Goal: Information Seeking & Learning: Find specific page/section

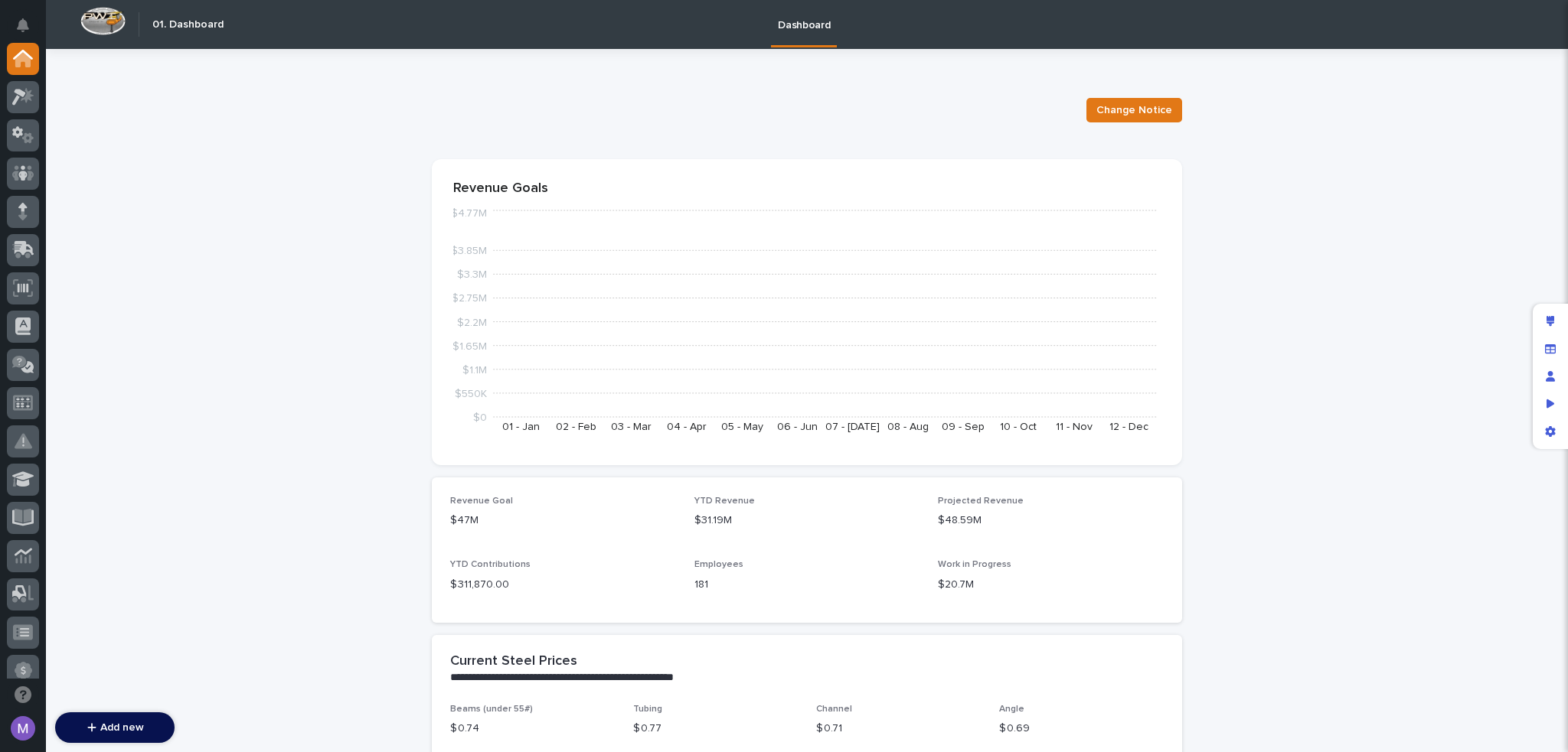
click at [39, 100] on div at bounding box center [23, 361] width 46 height 636
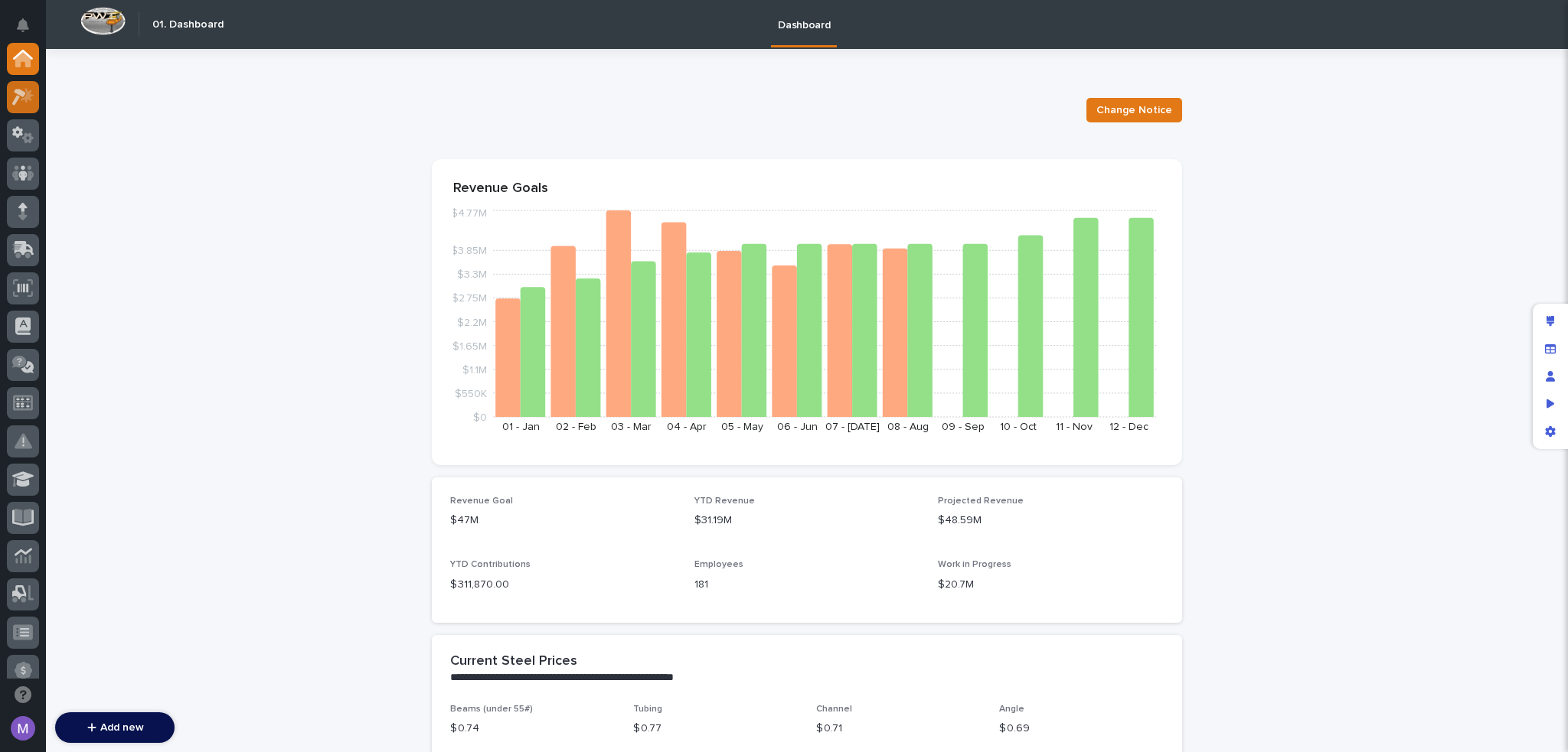
click at [32, 99] on icon at bounding box center [23, 96] width 22 height 17
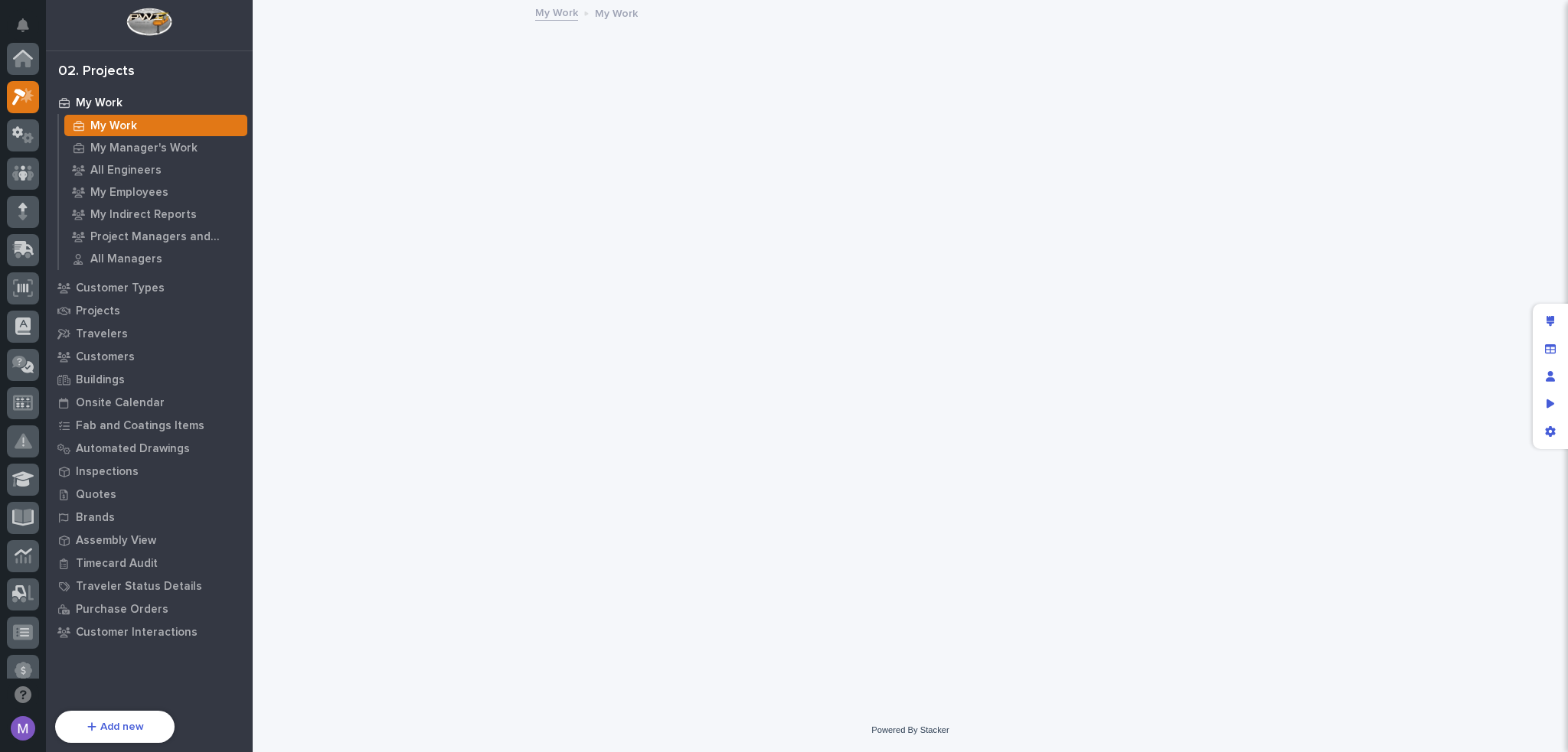
scroll to position [38, 0]
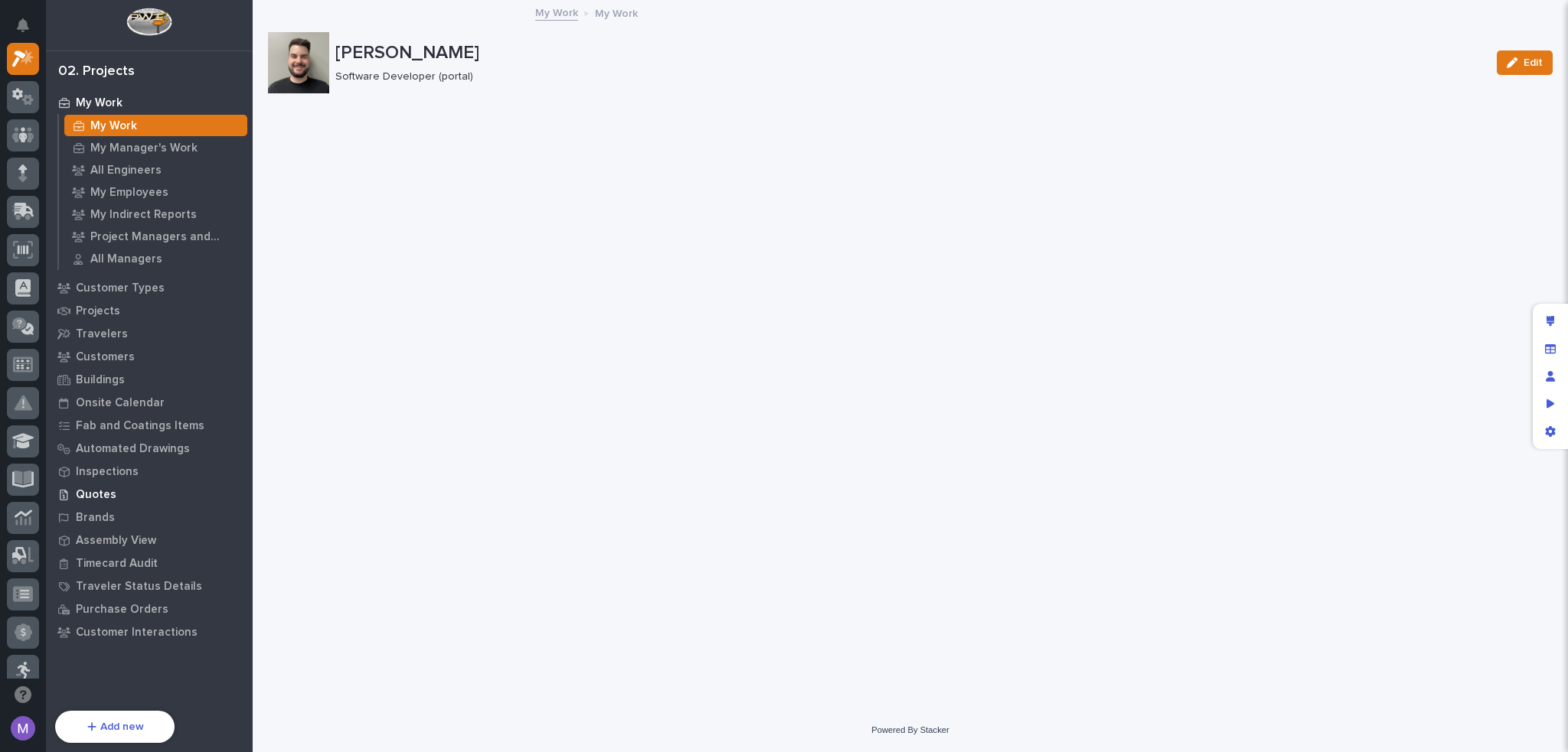
click at [96, 499] on p "Quotes" at bounding box center [96, 494] width 40 height 14
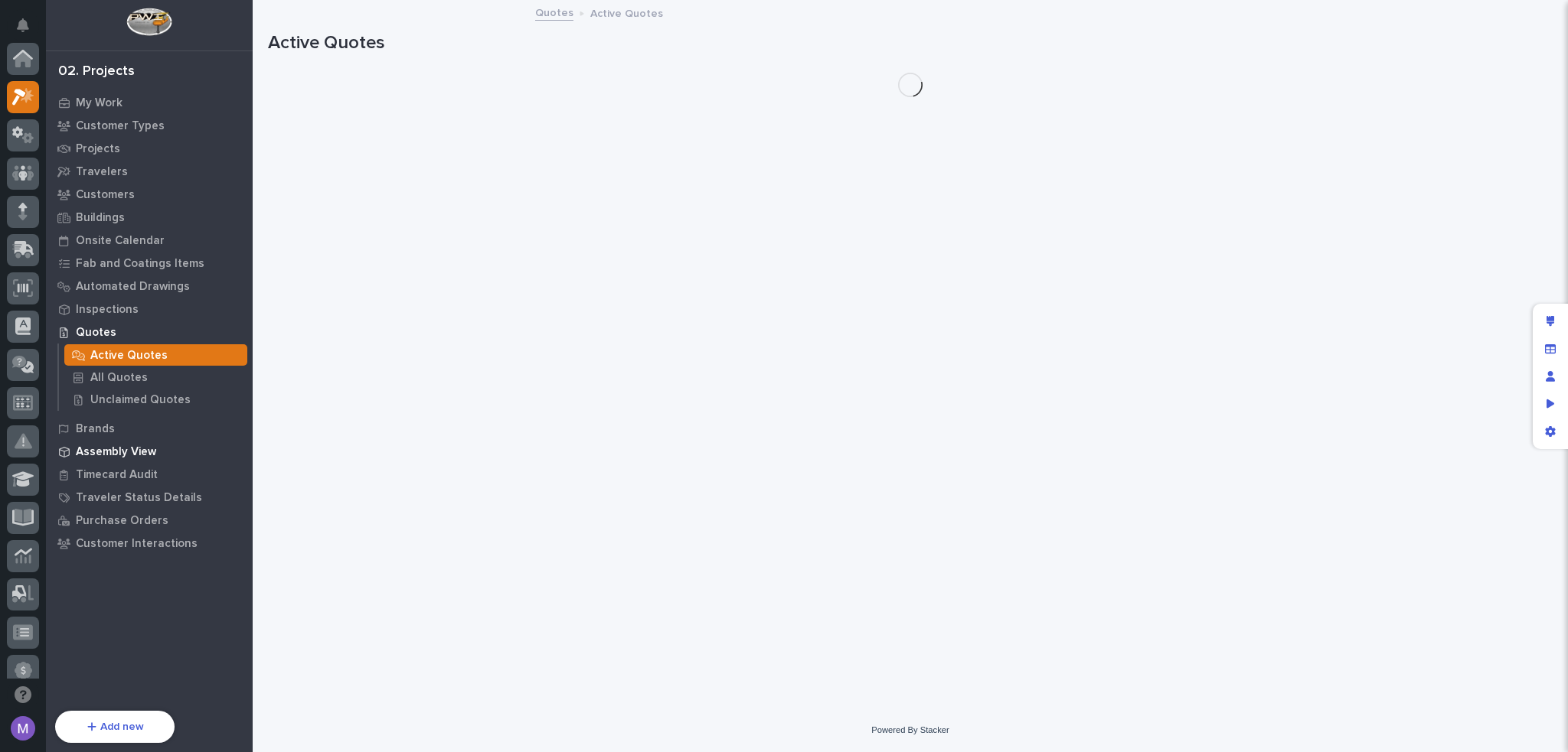
scroll to position [38, 0]
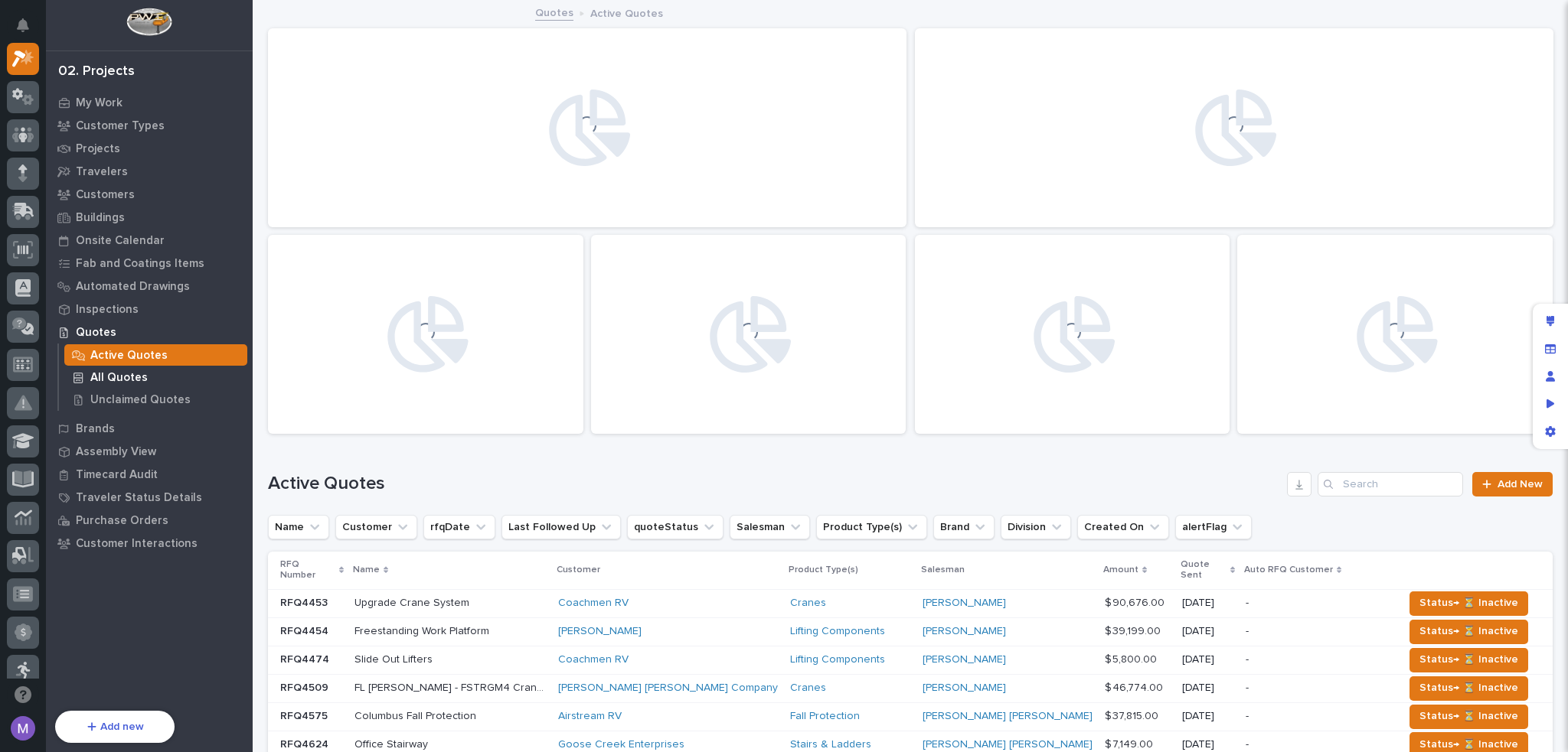
click at [124, 374] on p "All Quotes" at bounding box center [119, 377] width 58 height 14
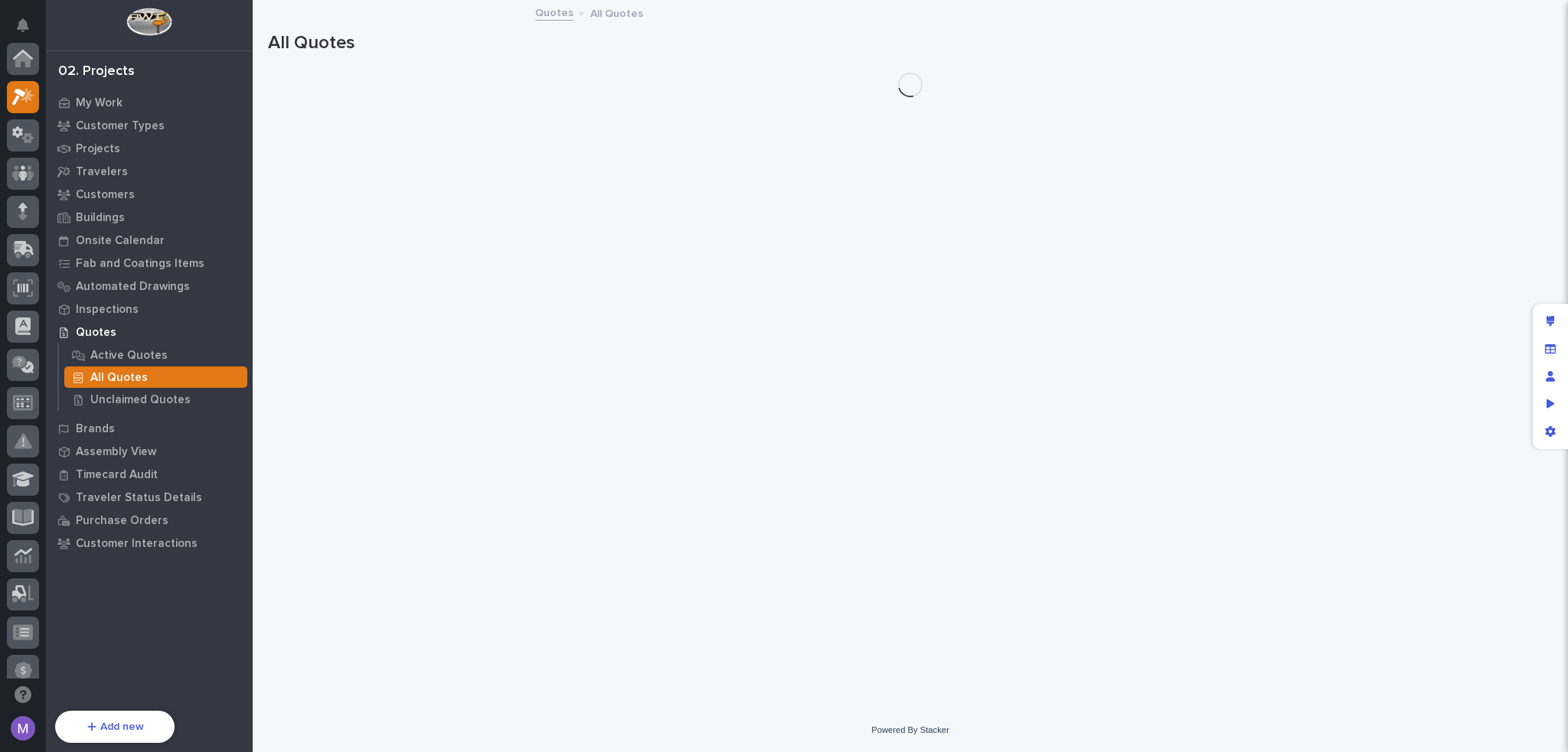
scroll to position [38, 0]
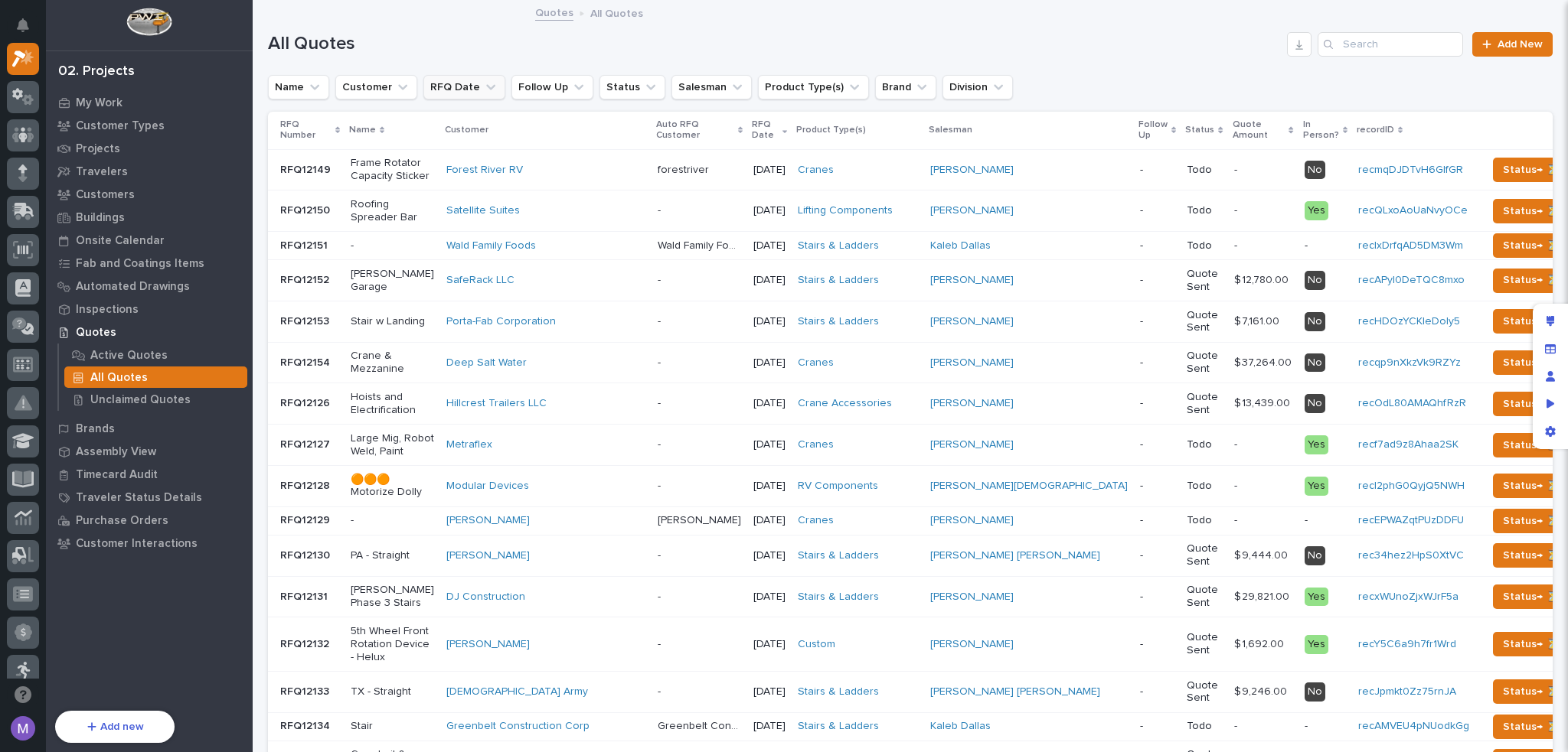
click at [469, 85] on button "RFQ Date" at bounding box center [464, 87] width 82 height 25
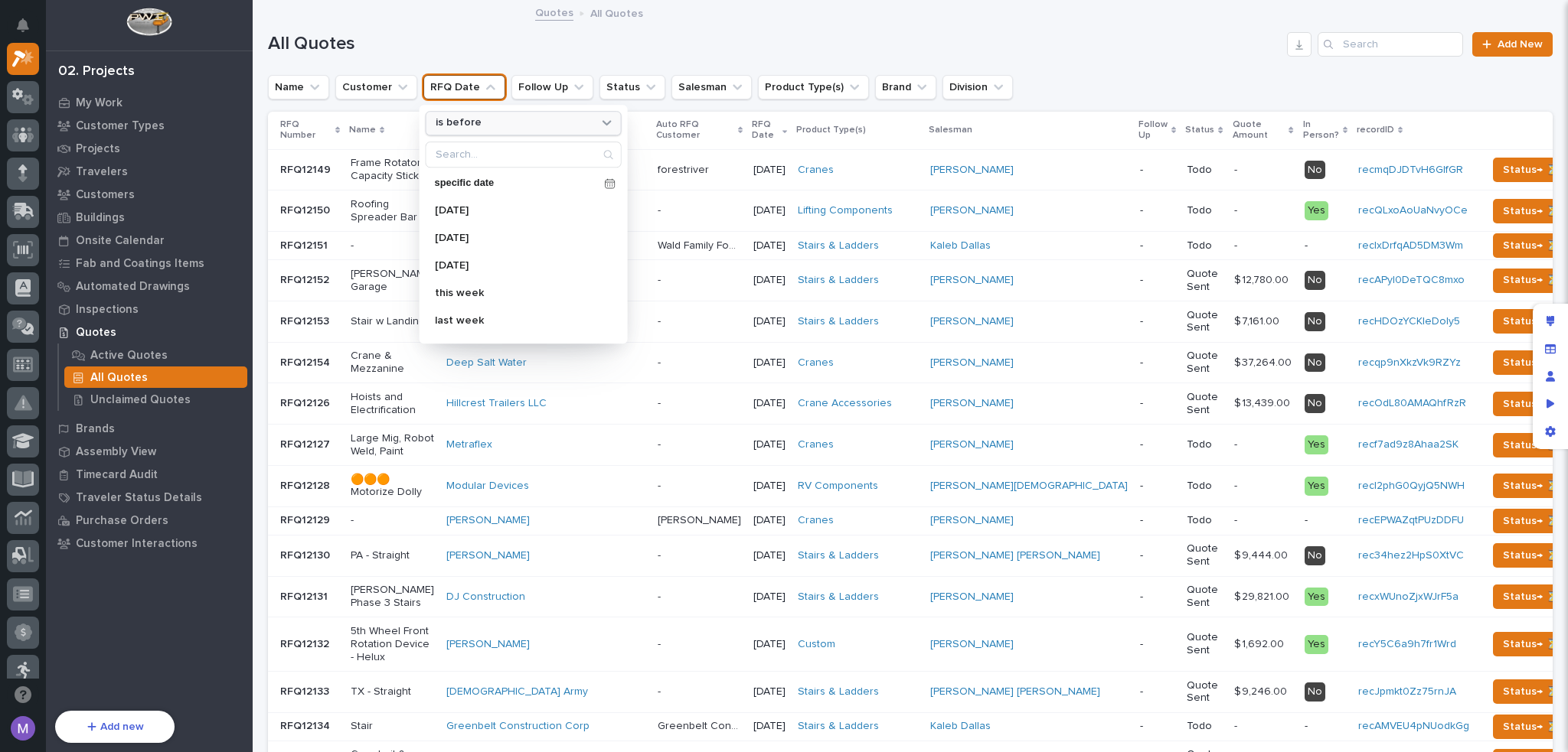
click at [513, 124] on div "is before" at bounding box center [514, 123] width 169 height 16
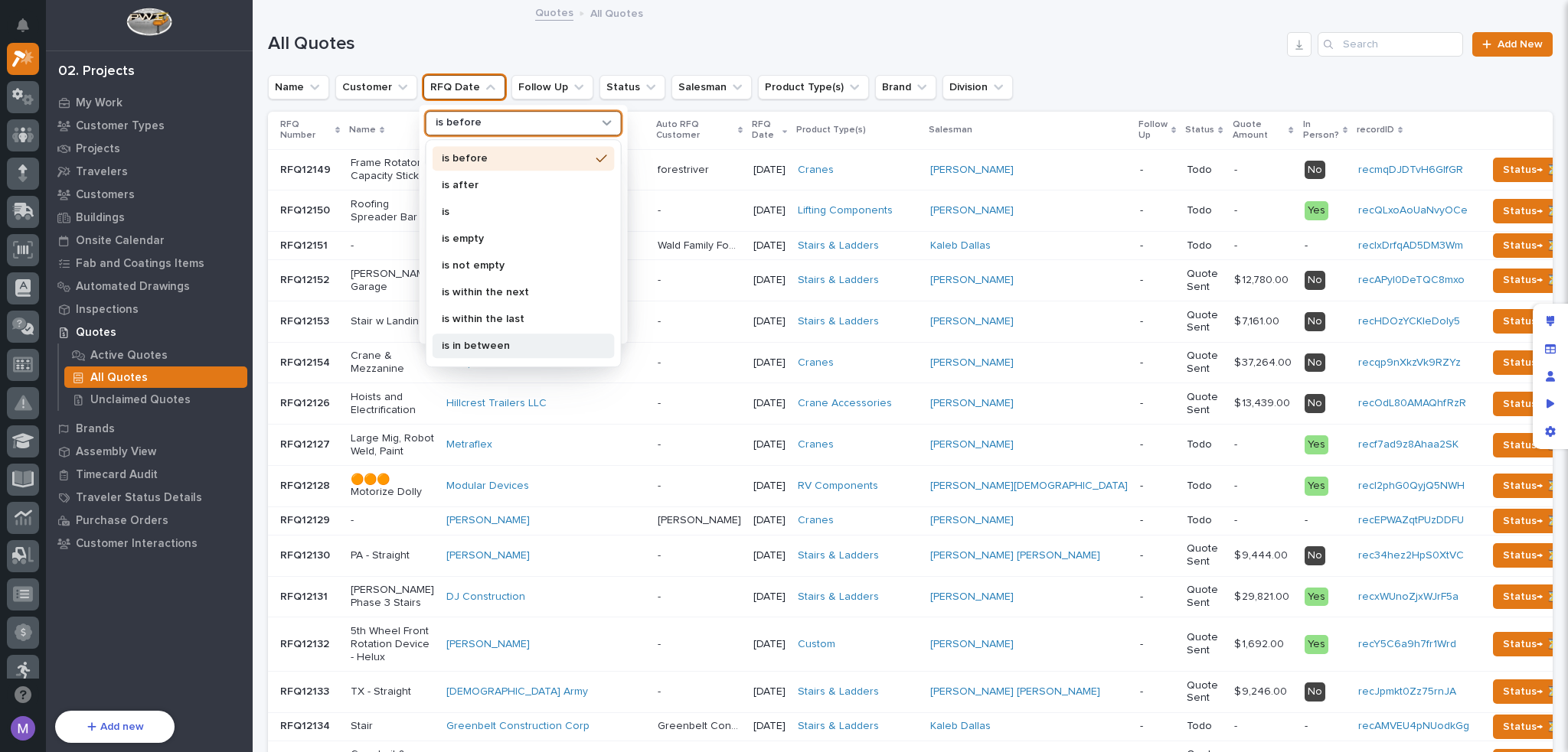
click at [503, 344] on p "is in between" at bounding box center [516, 346] width 148 height 11
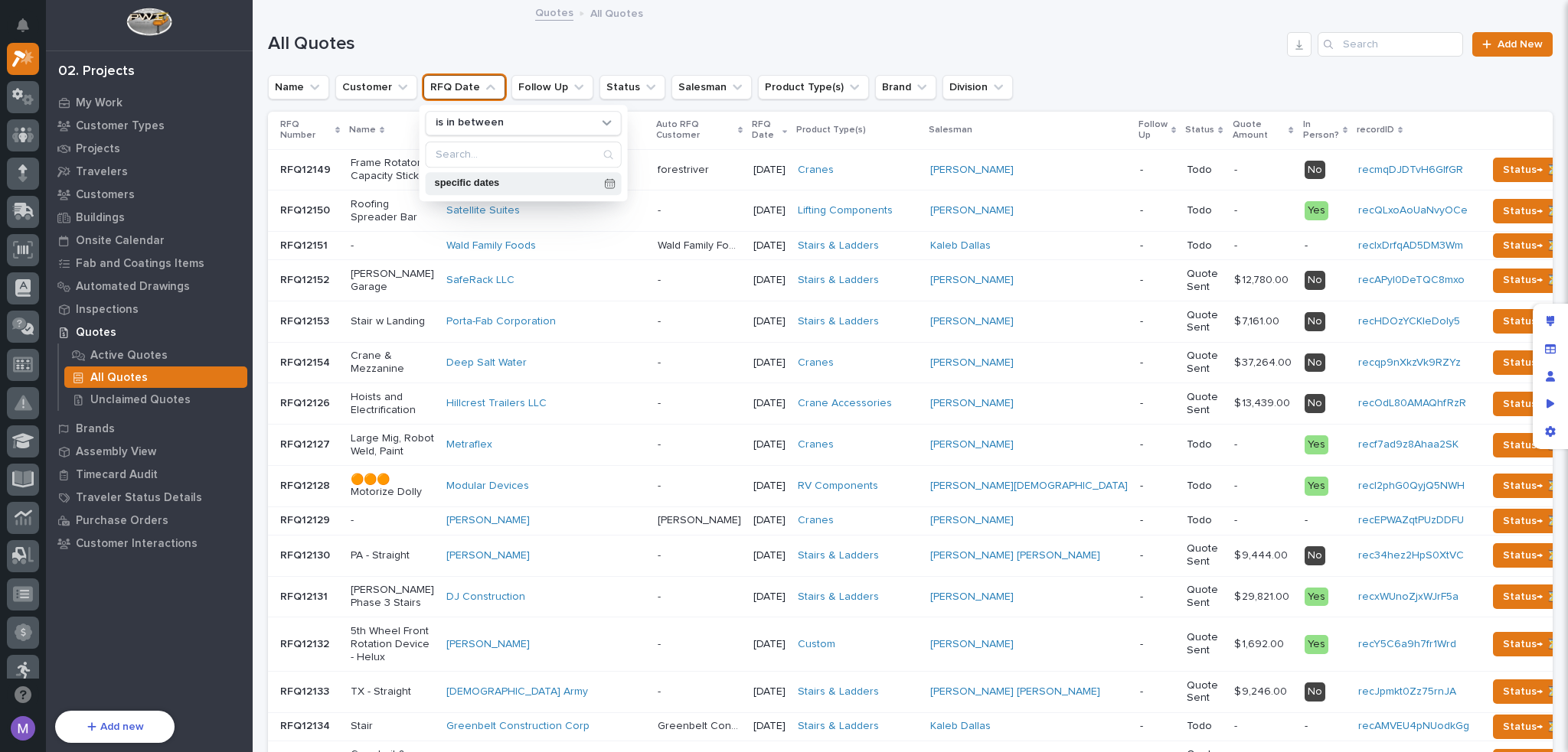
click at [533, 186] on p "specific dates" at bounding box center [517, 184] width 164 height 10
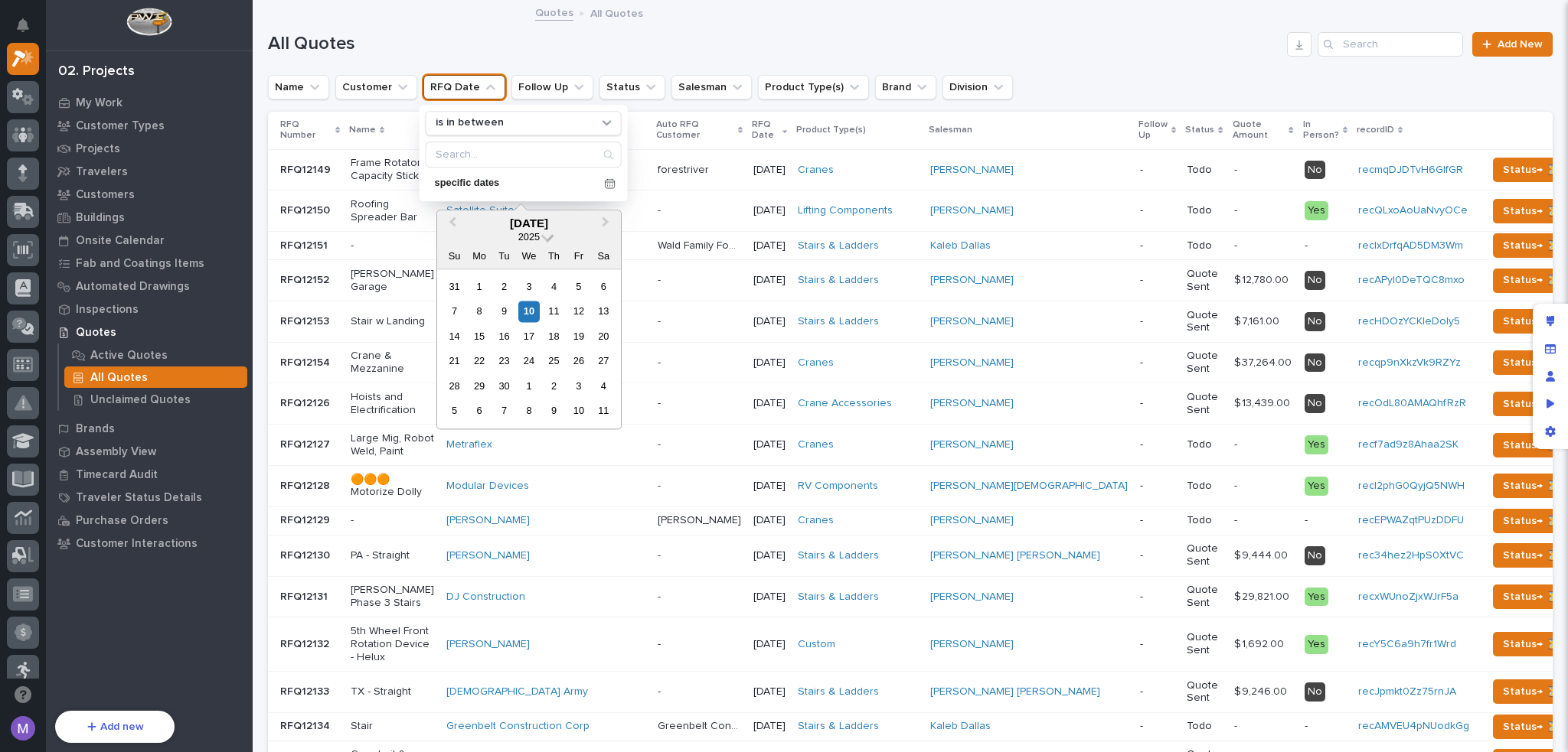
click at [550, 233] on span at bounding box center [548, 236] width 13 height 13
click at [548, 387] on div "2022" at bounding box center [528, 388] width 91 height 16
click at [453, 219] on span "Previous Month" at bounding box center [453, 224] width 0 height 20
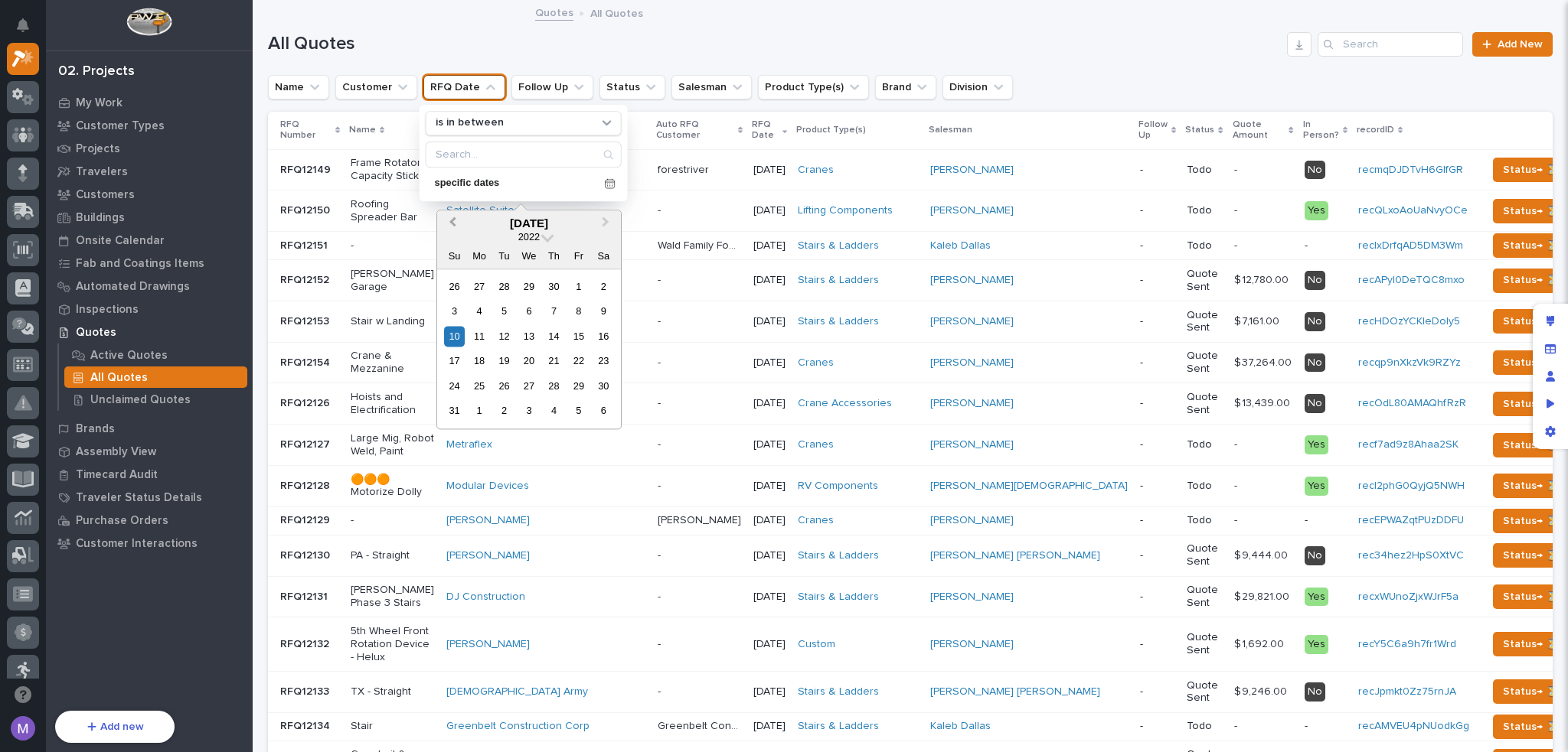
click at [453, 219] on span "Previous Month" at bounding box center [453, 224] width 0 height 20
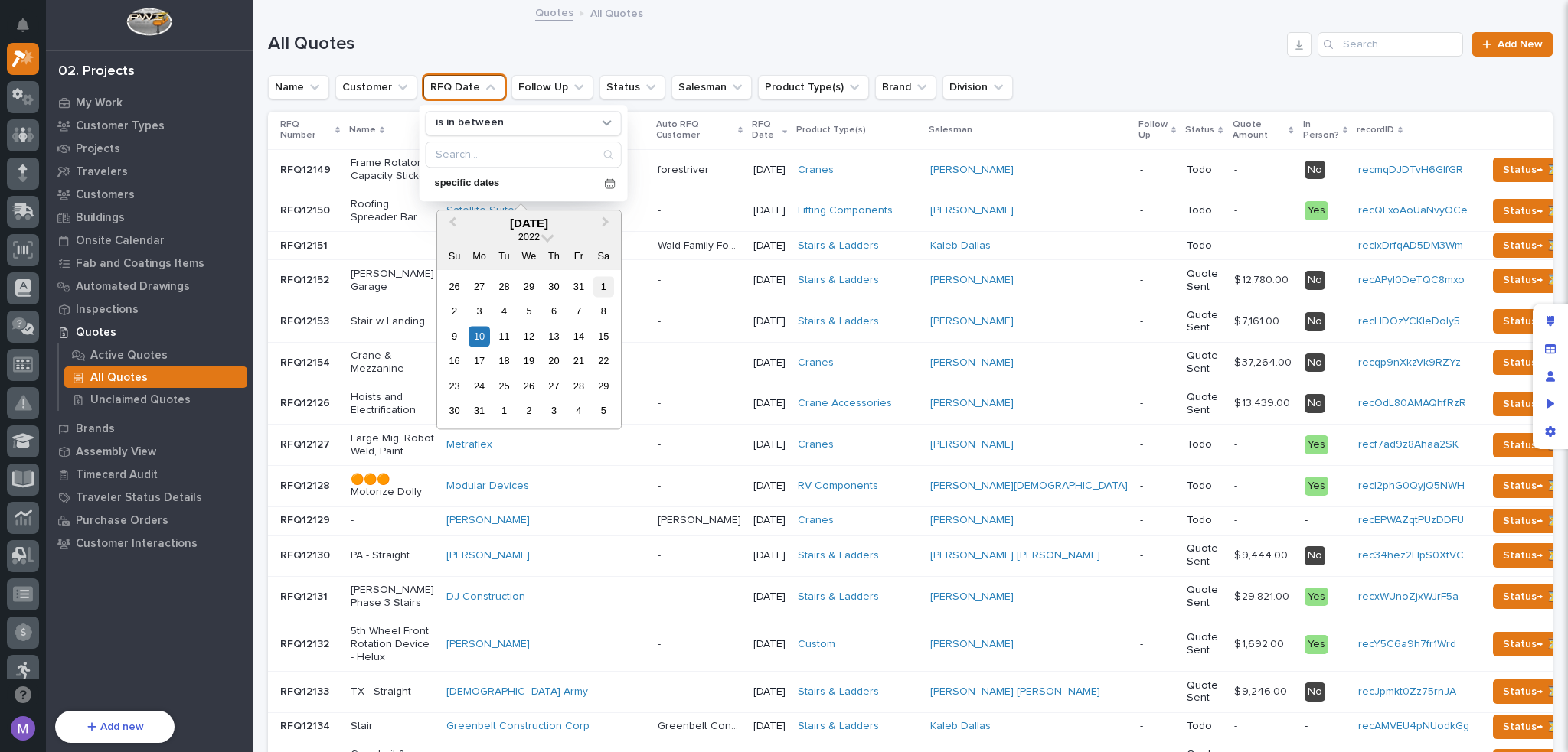
click at [603, 283] on div "1" at bounding box center [603, 286] width 21 height 21
click at [604, 282] on div "1" at bounding box center [603, 286] width 21 height 21
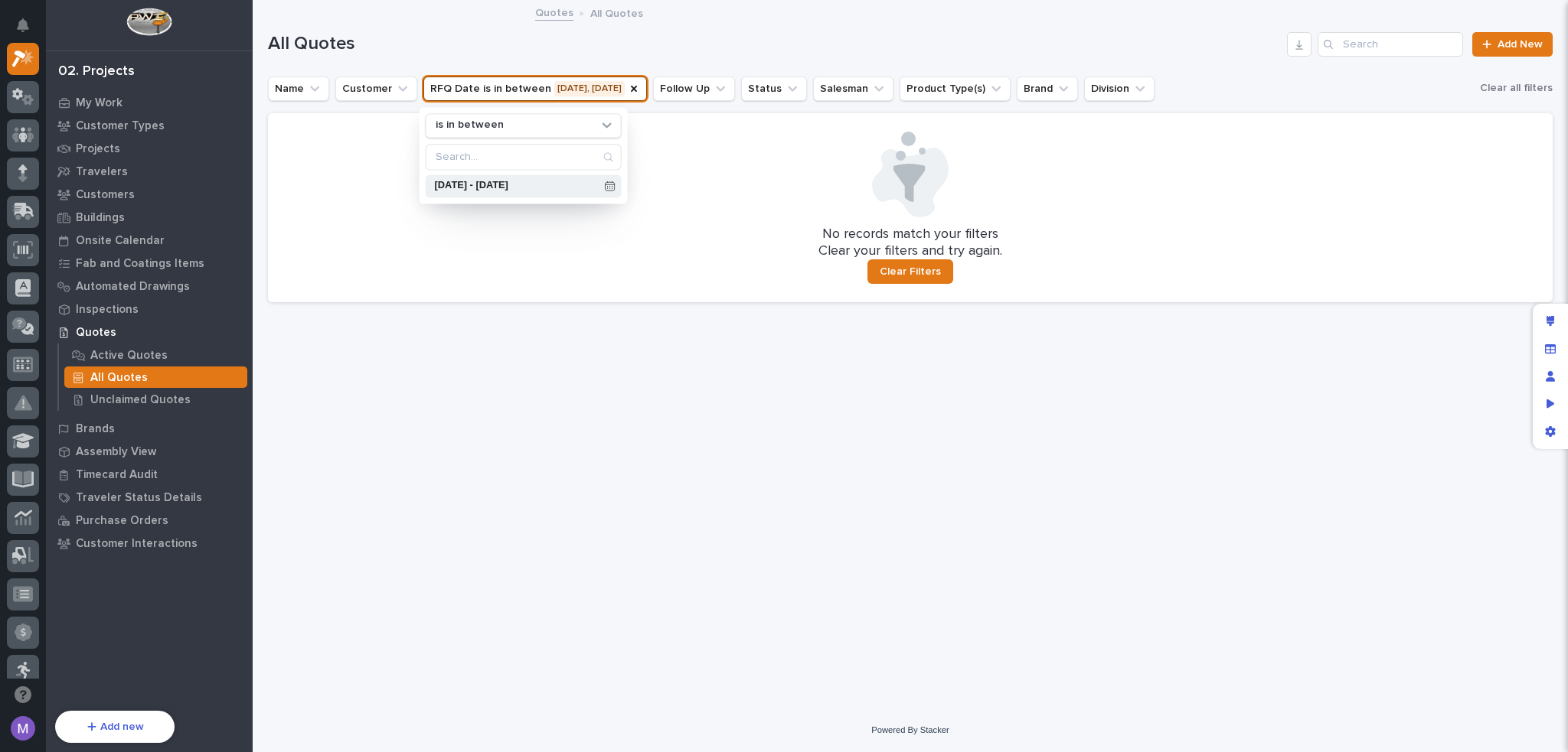
click at [533, 186] on p "[DATE] - [DATE]" at bounding box center [517, 185] width 164 height 10
click at [609, 289] on div "1" at bounding box center [603, 289] width 21 height 21
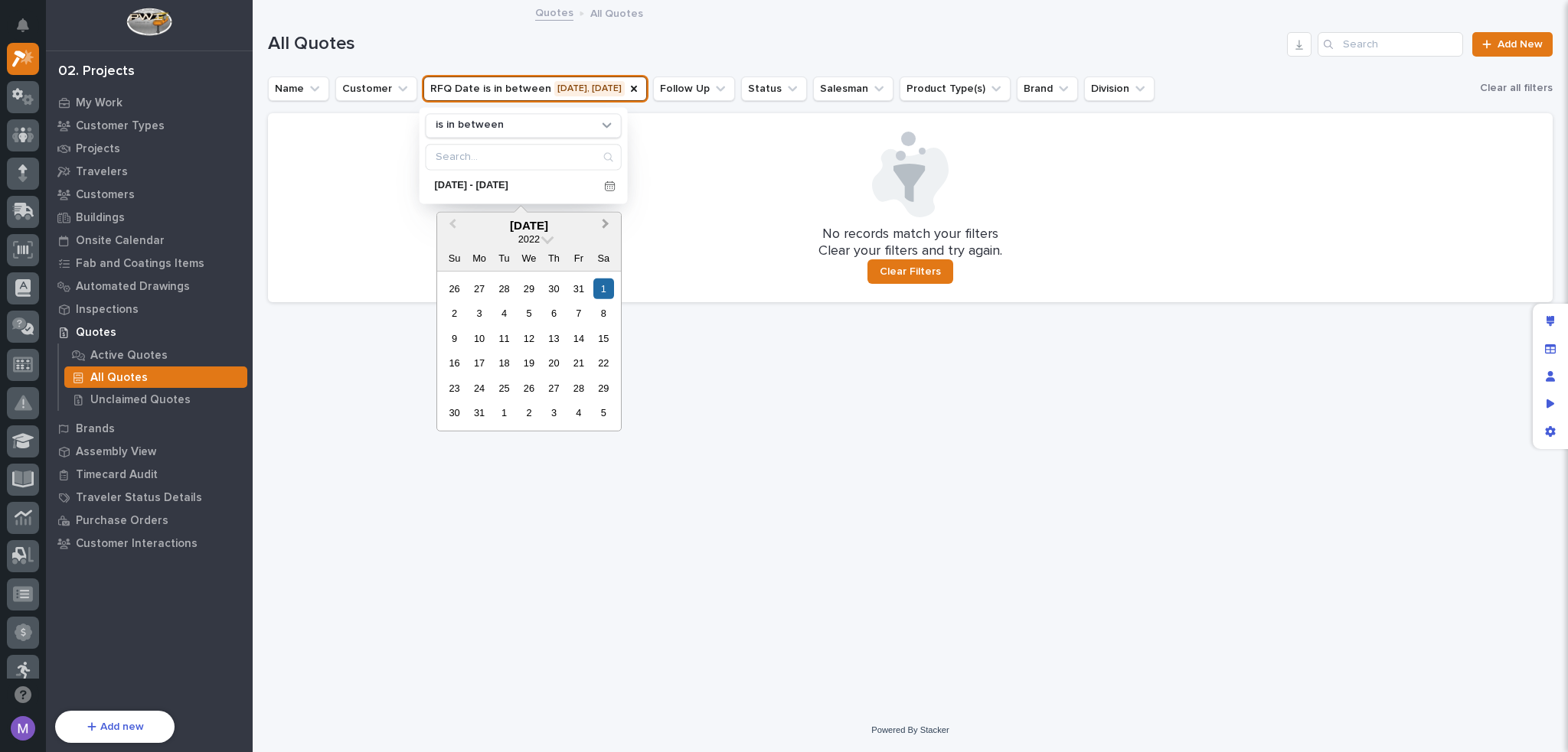
click at [605, 226] on span "Next Month" at bounding box center [605, 226] width 0 height 20
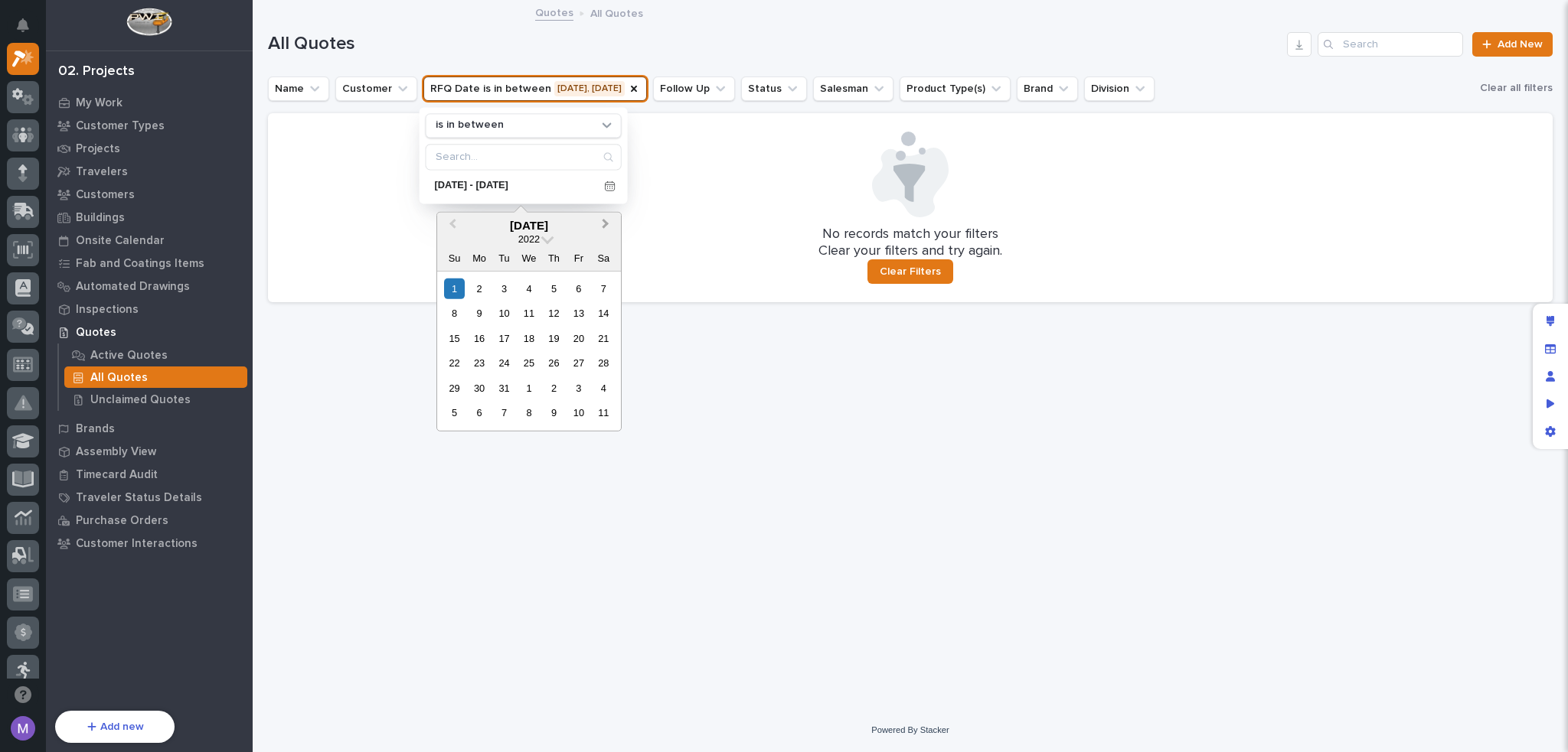
click at [605, 226] on span "Next Month" at bounding box center [605, 226] width 0 height 20
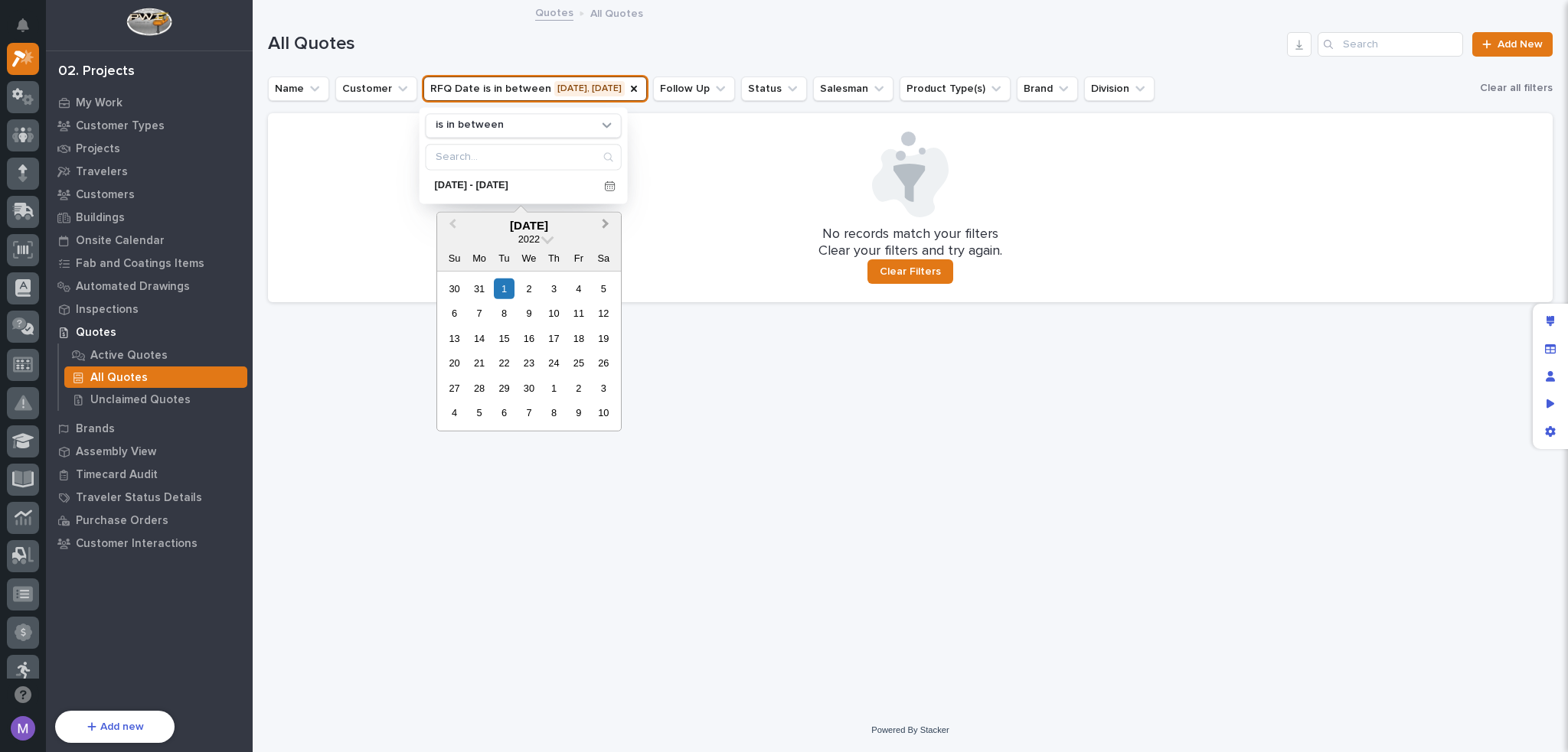
click at [605, 226] on span "Next Month" at bounding box center [605, 226] width 0 height 20
click at [604, 386] on div "31" at bounding box center [603, 388] width 21 height 21
click at [603, 391] on div "31" at bounding box center [603, 388] width 21 height 21
click at [605, 388] on div "31" at bounding box center [603, 388] width 21 height 21
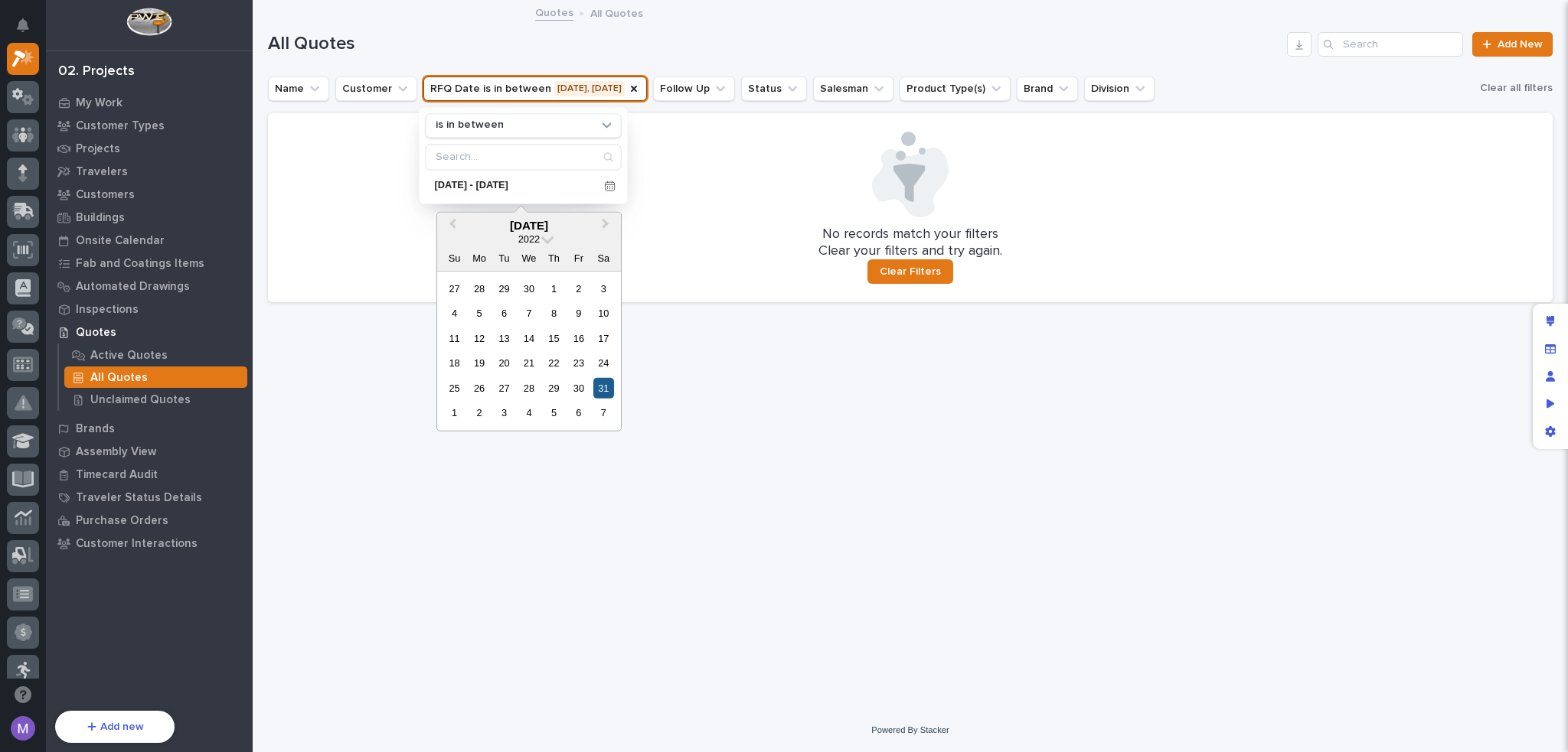
click at [604, 388] on div "31" at bounding box center [603, 388] width 21 height 21
click at [605, 385] on div "31" at bounding box center [603, 388] width 21 height 21
click at [604, 358] on div "24" at bounding box center [603, 363] width 21 height 21
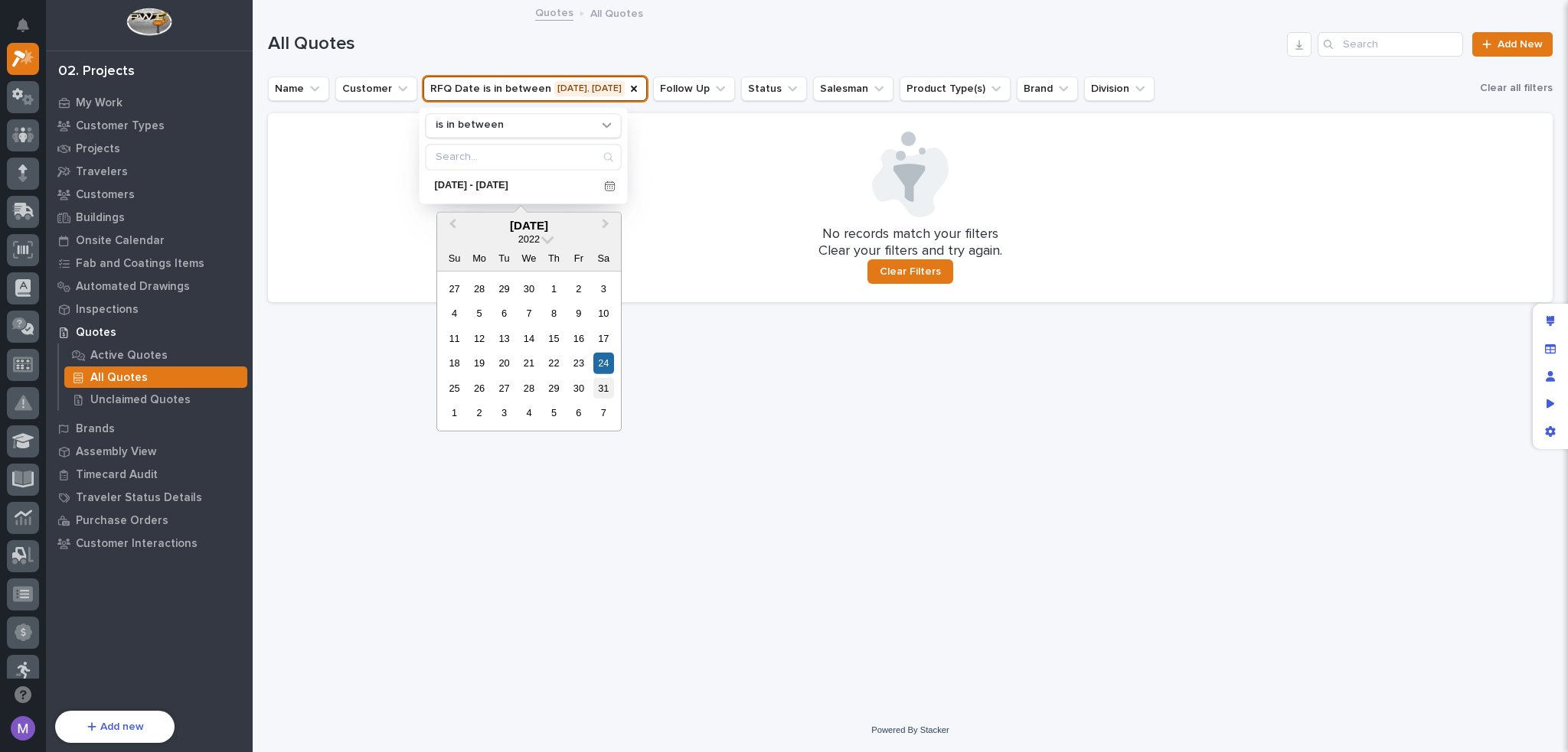
click at [603, 379] on div "31" at bounding box center [603, 388] width 21 height 21
click at [646, 248] on div "Clear your filters and try again. Clear Filters" at bounding box center [910, 263] width 1248 height 41
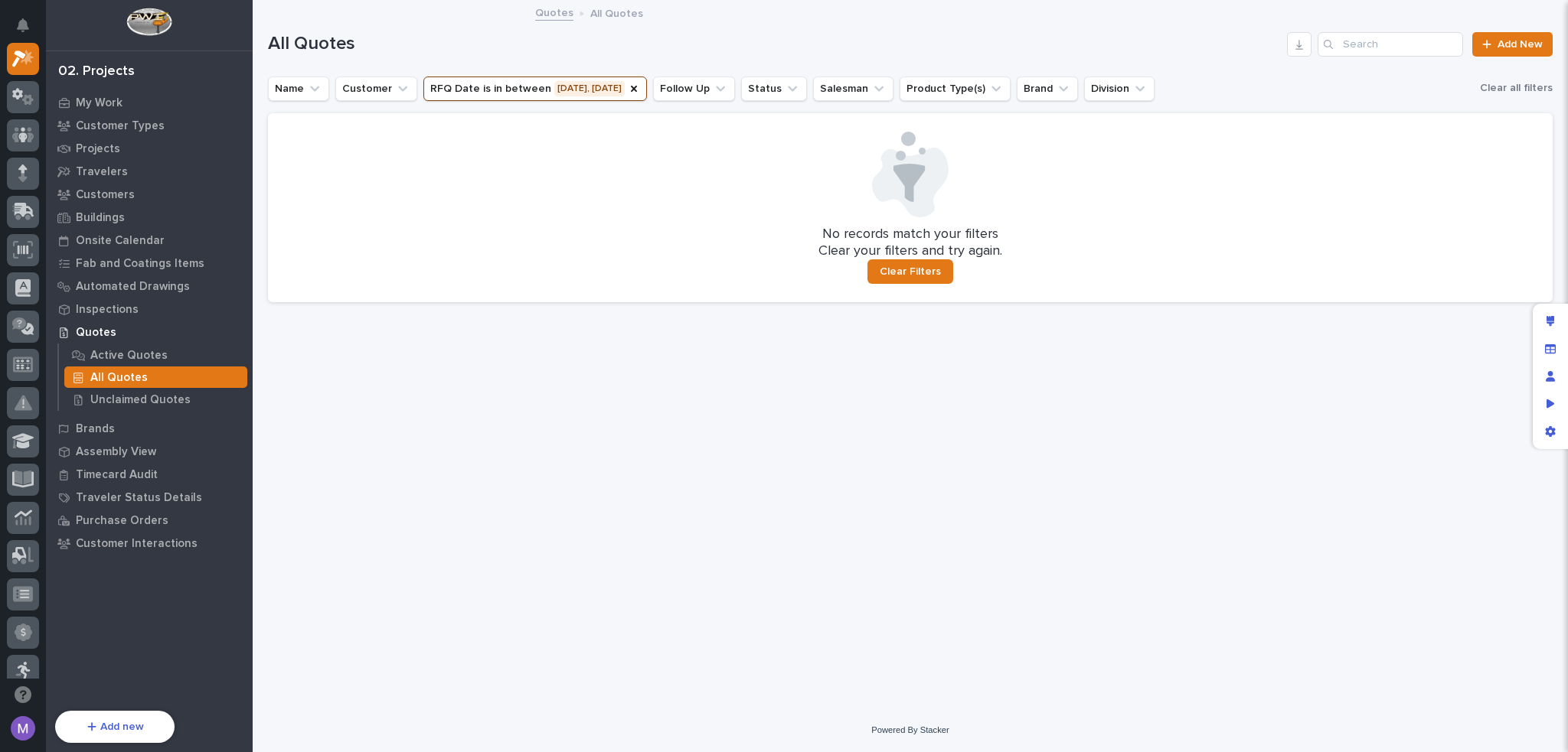
click at [603, 90] on button "RFQ Date is in between [DATE], [DATE]" at bounding box center [535, 89] width 223 height 25
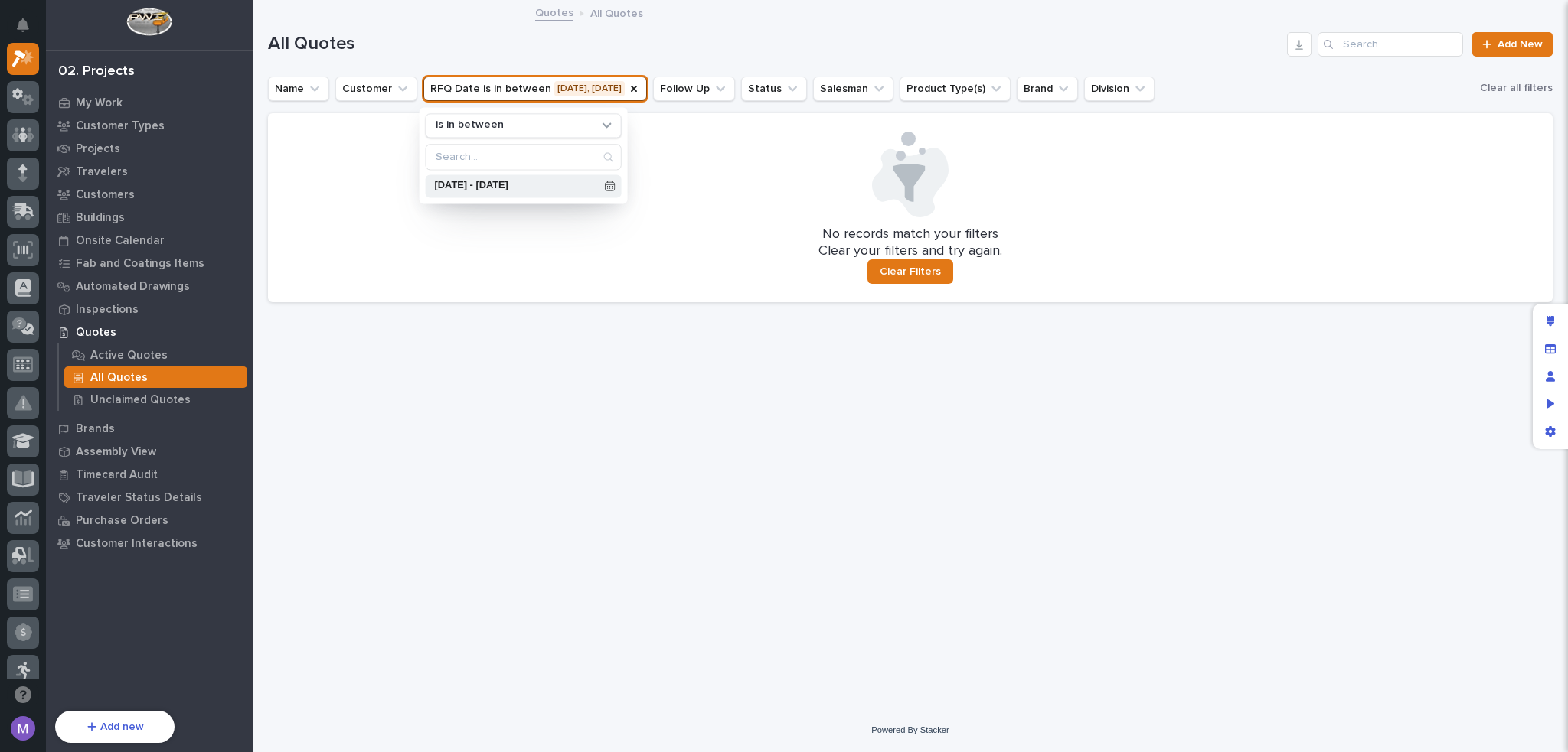
click at [496, 186] on p "[DATE] - [DATE]" at bounding box center [517, 185] width 164 height 10
click at [545, 240] on span at bounding box center [548, 238] width 13 height 13
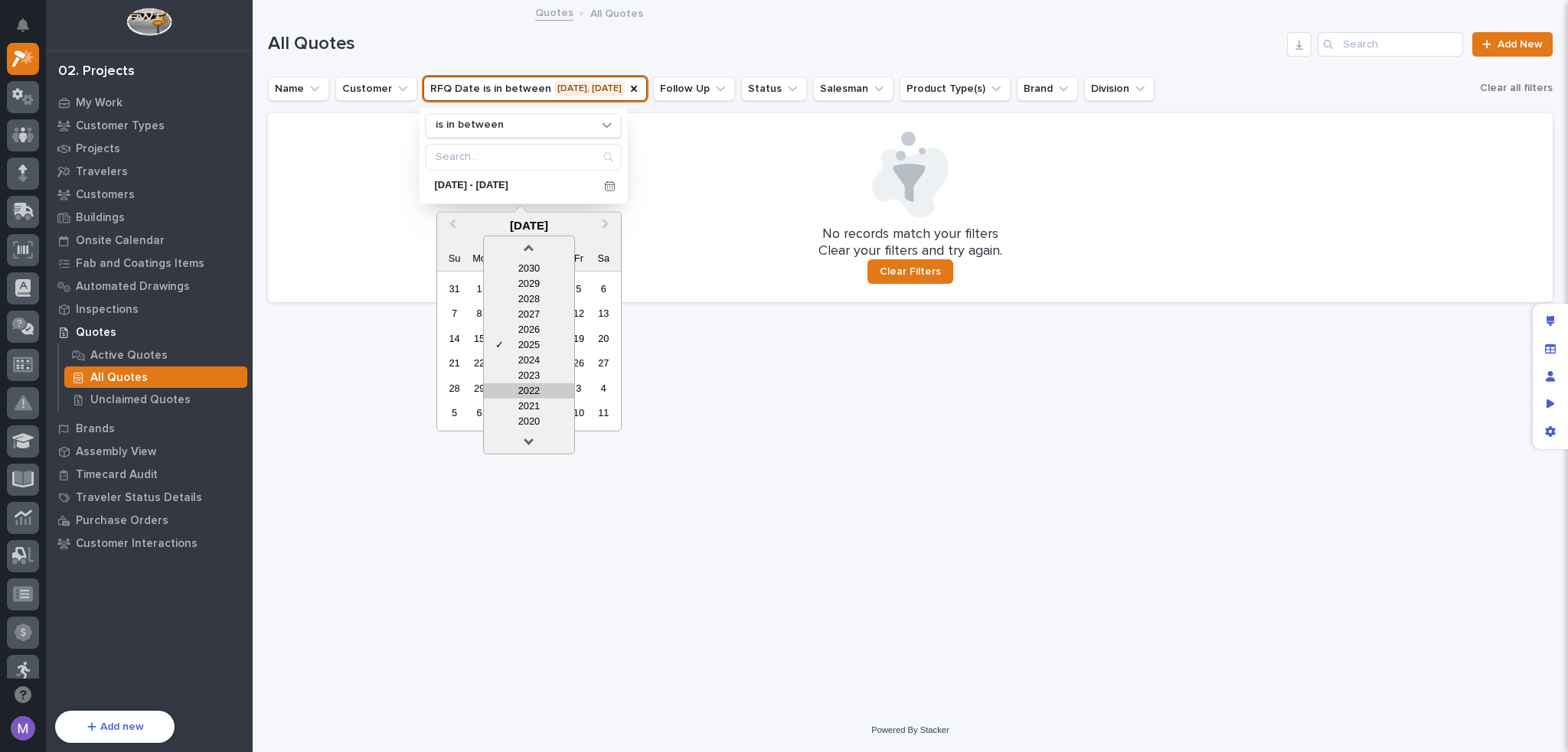
click at [539, 385] on div "2022" at bounding box center [528, 390] width 91 height 16
click at [458, 219] on button "Previous Month" at bounding box center [451, 226] width 25 height 25
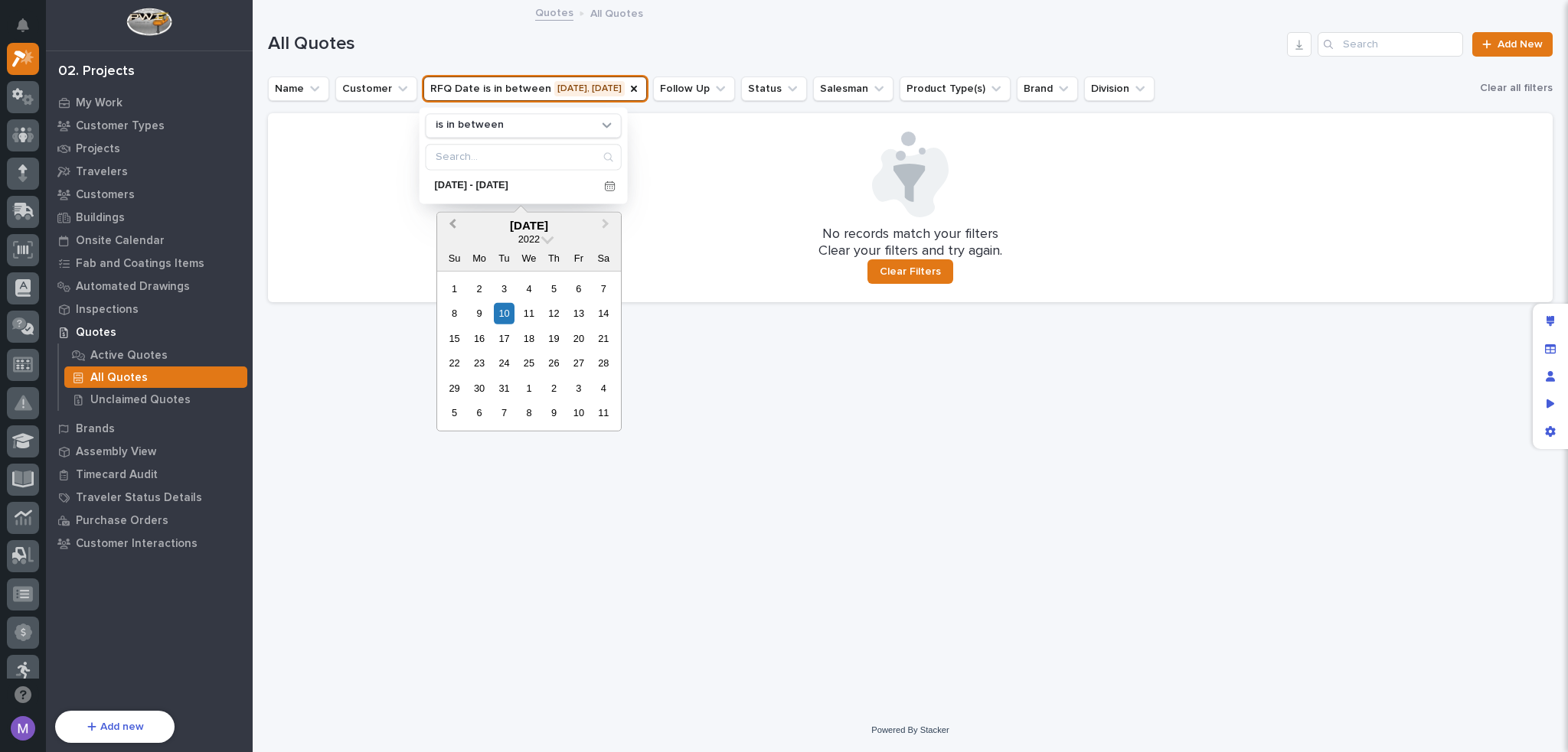
click at [458, 219] on button "Previous Month" at bounding box center [451, 226] width 25 height 25
click at [599, 286] on div "1" at bounding box center [603, 289] width 21 height 21
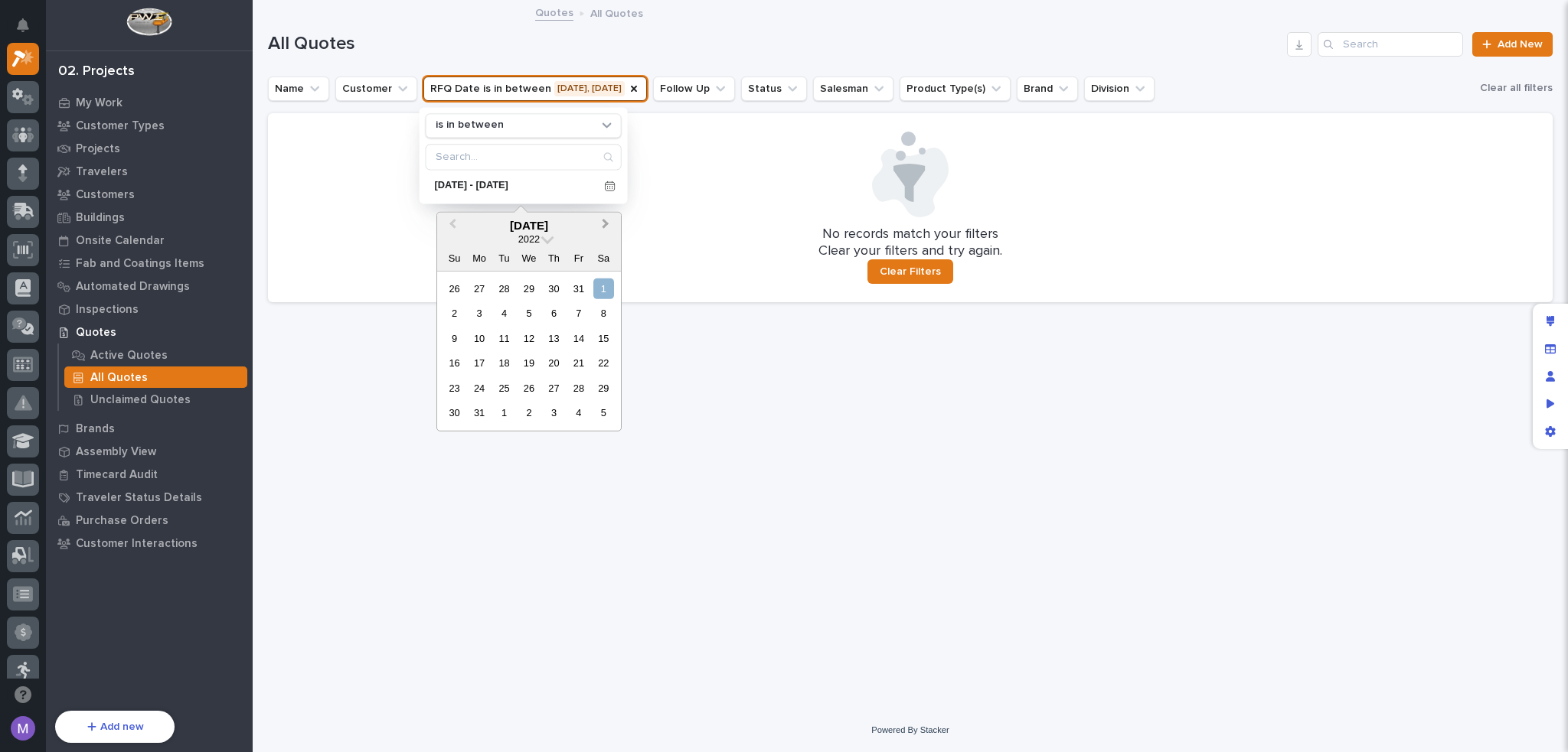
click at [608, 225] on button "Next Month" at bounding box center [607, 226] width 25 height 25
click at [607, 225] on button "Next Month" at bounding box center [607, 226] width 25 height 25
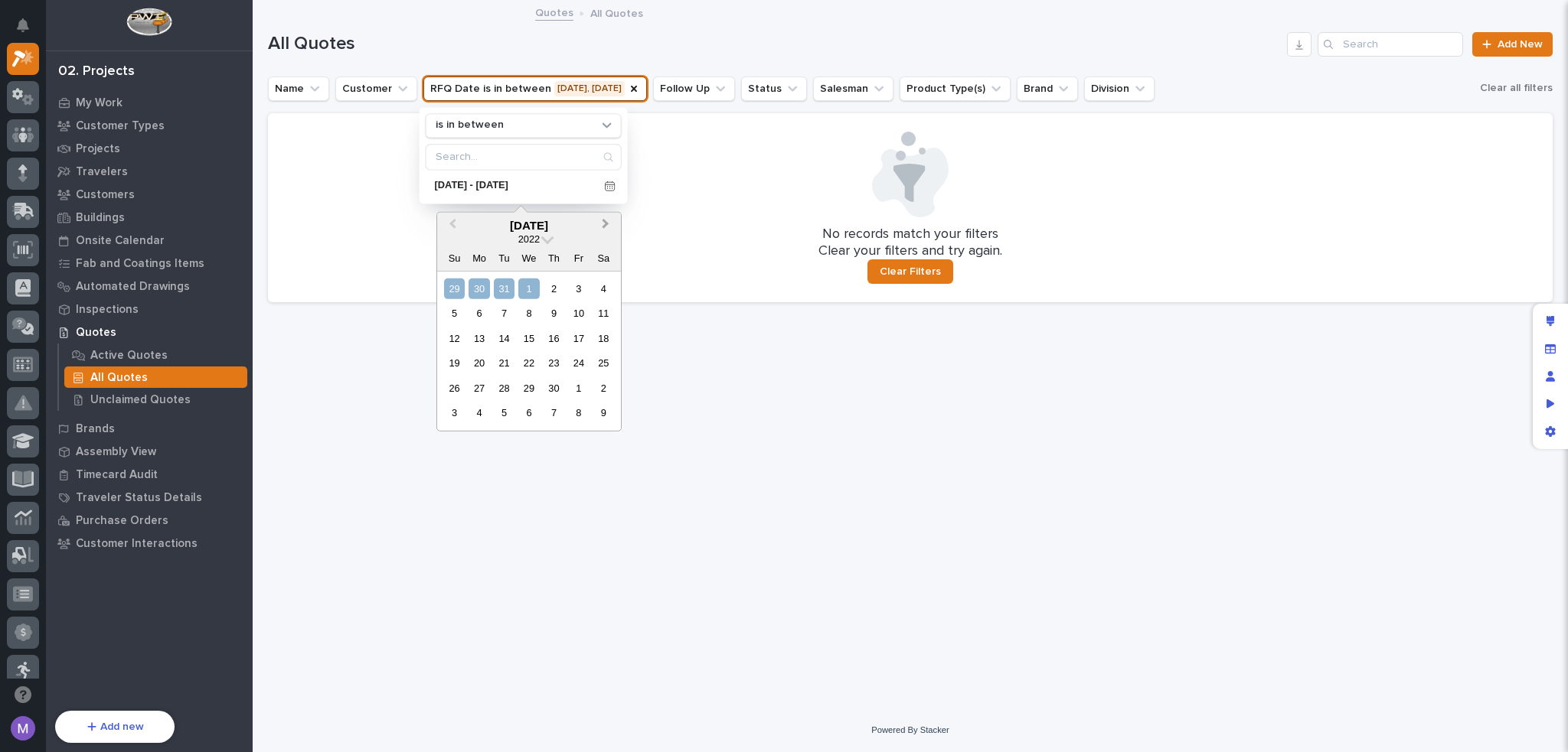
click at [607, 225] on button "Next Month" at bounding box center [607, 226] width 25 height 25
click at [607, 228] on button "Next Month" at bounding box center [607, 226] width 25 height 25
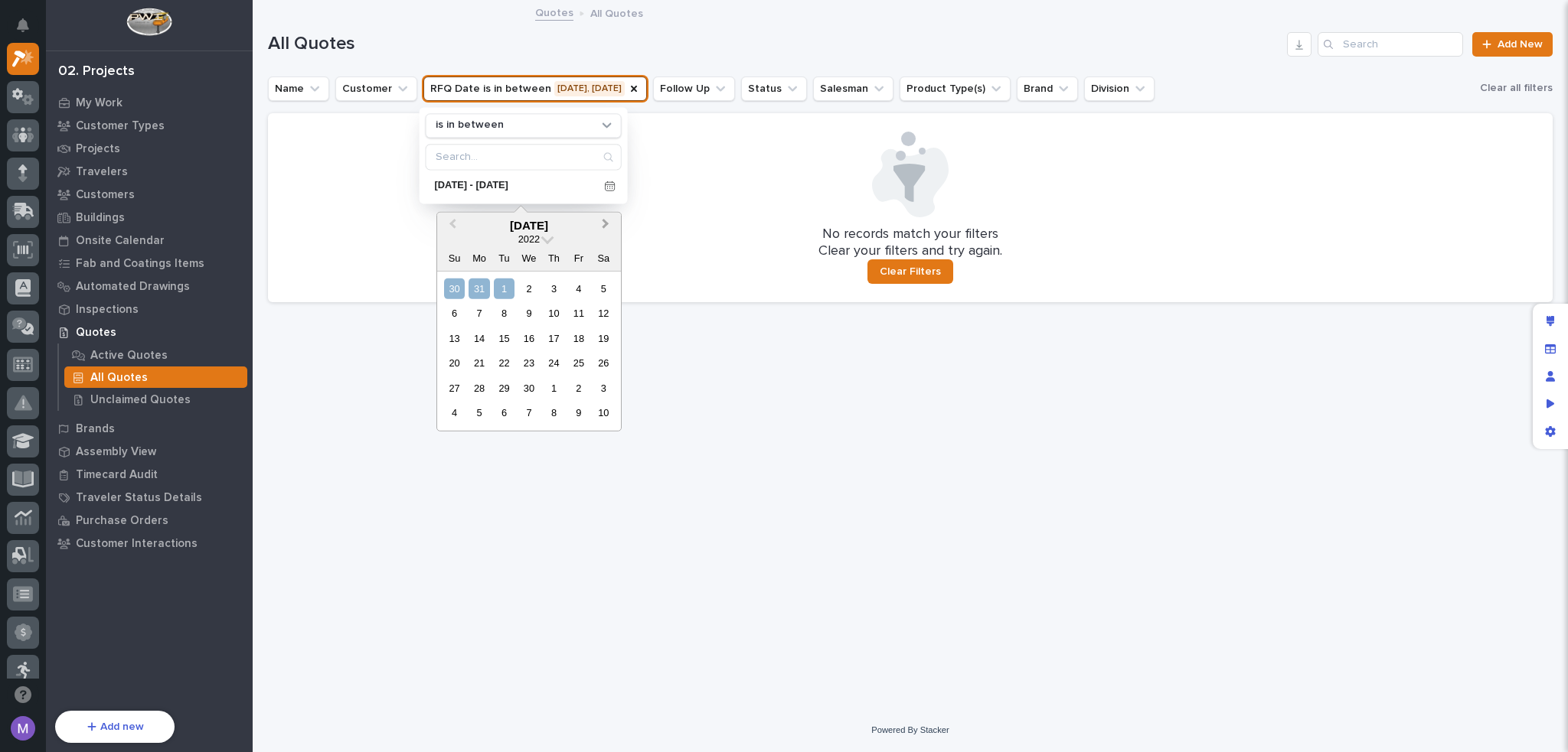
click at [607, 228] on button "Next Month" at bounding box center [607, 226] width 25 height 25
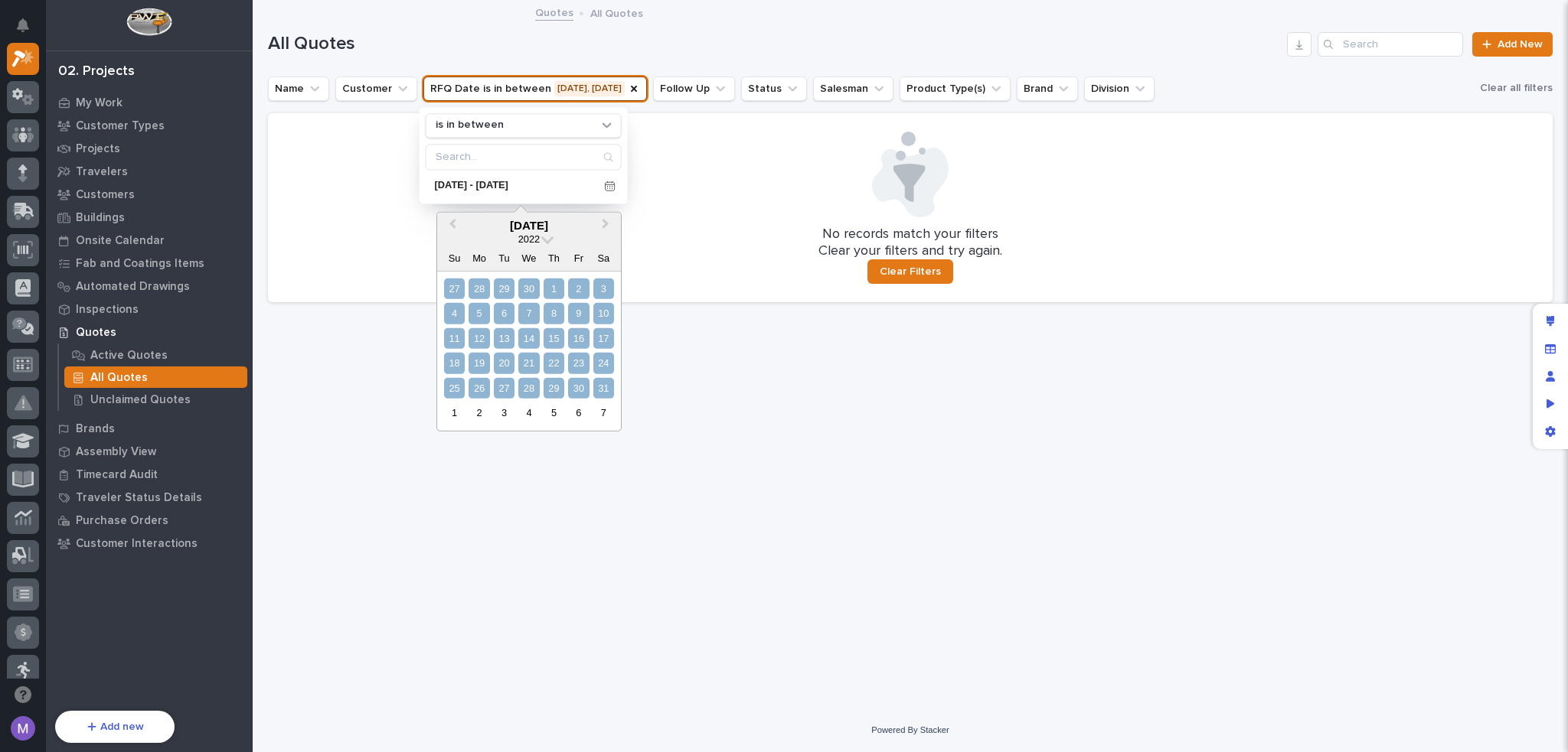
click at [609, 387] on div "31" at bounding box center [603, 388] width 21 height 21
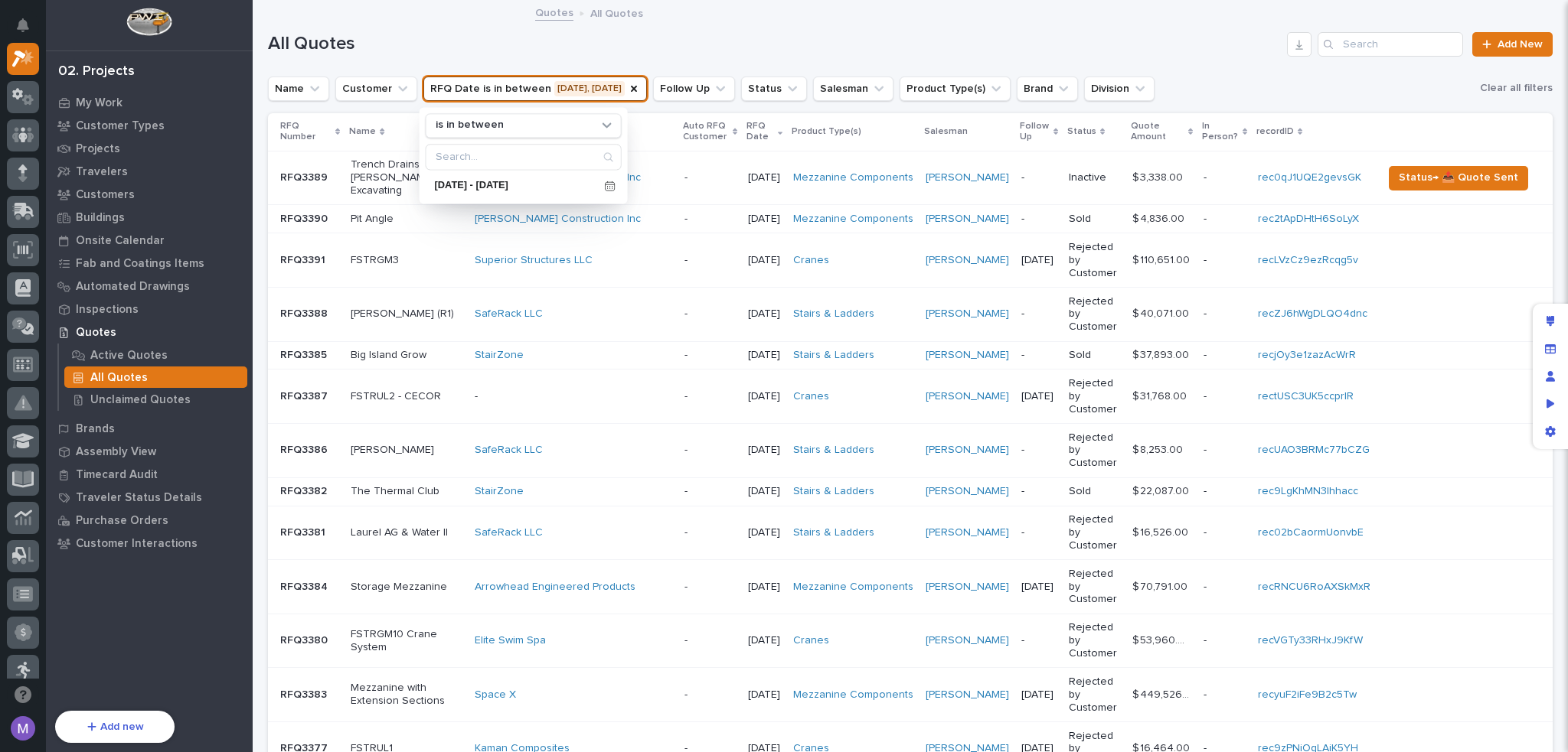
click at [948, 30] on div "All Quotes Add New" at bounding box center [910, 38] width 1285 height 73
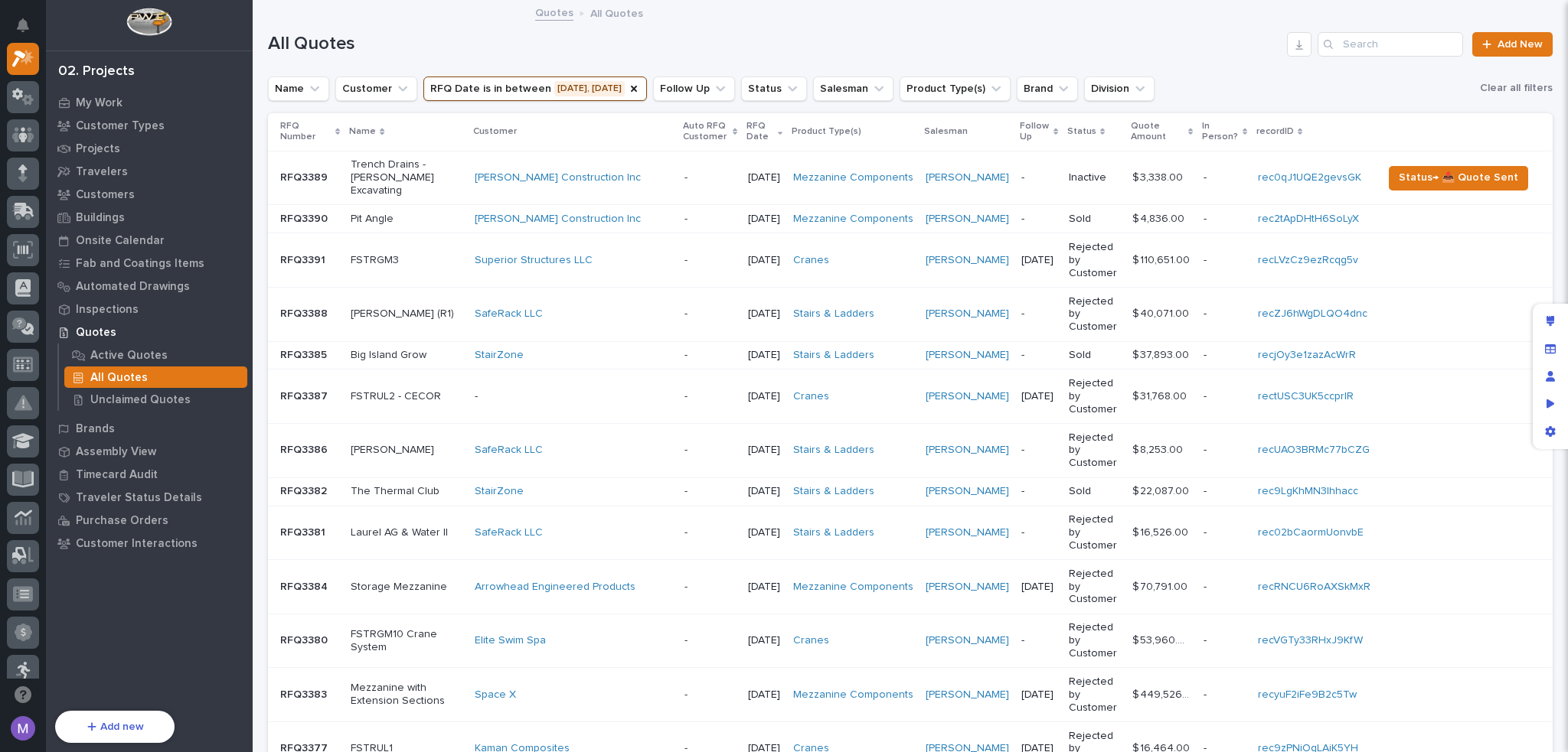
click at [1201, 58] on div "All Quotes Add New" at bounding box center [910, 38] width 1285 height 73
click at [1071, 17] on div "Quotes All Quotes" at bounding box center [910, 13] width 765 height 21
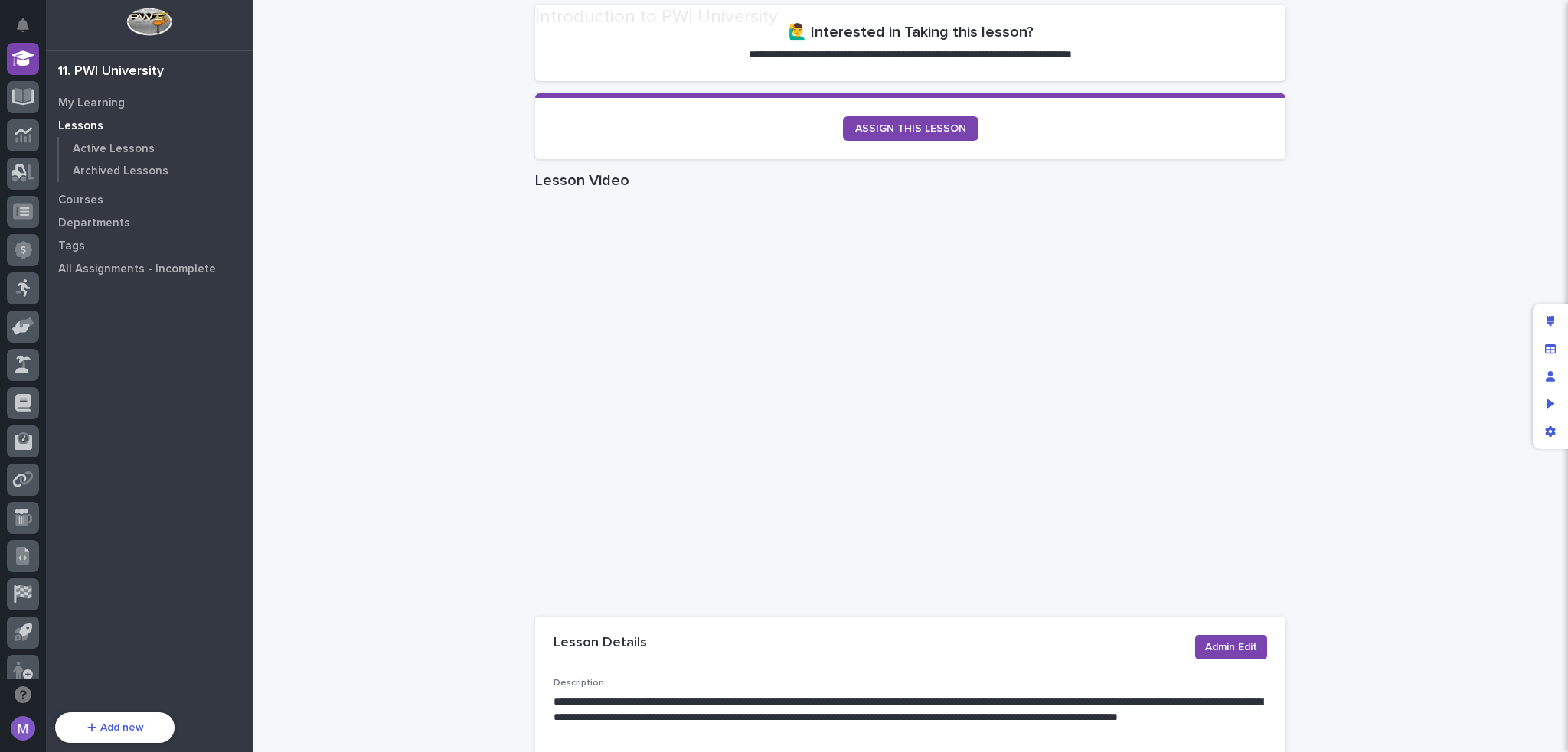
scroll to position [306, 0]
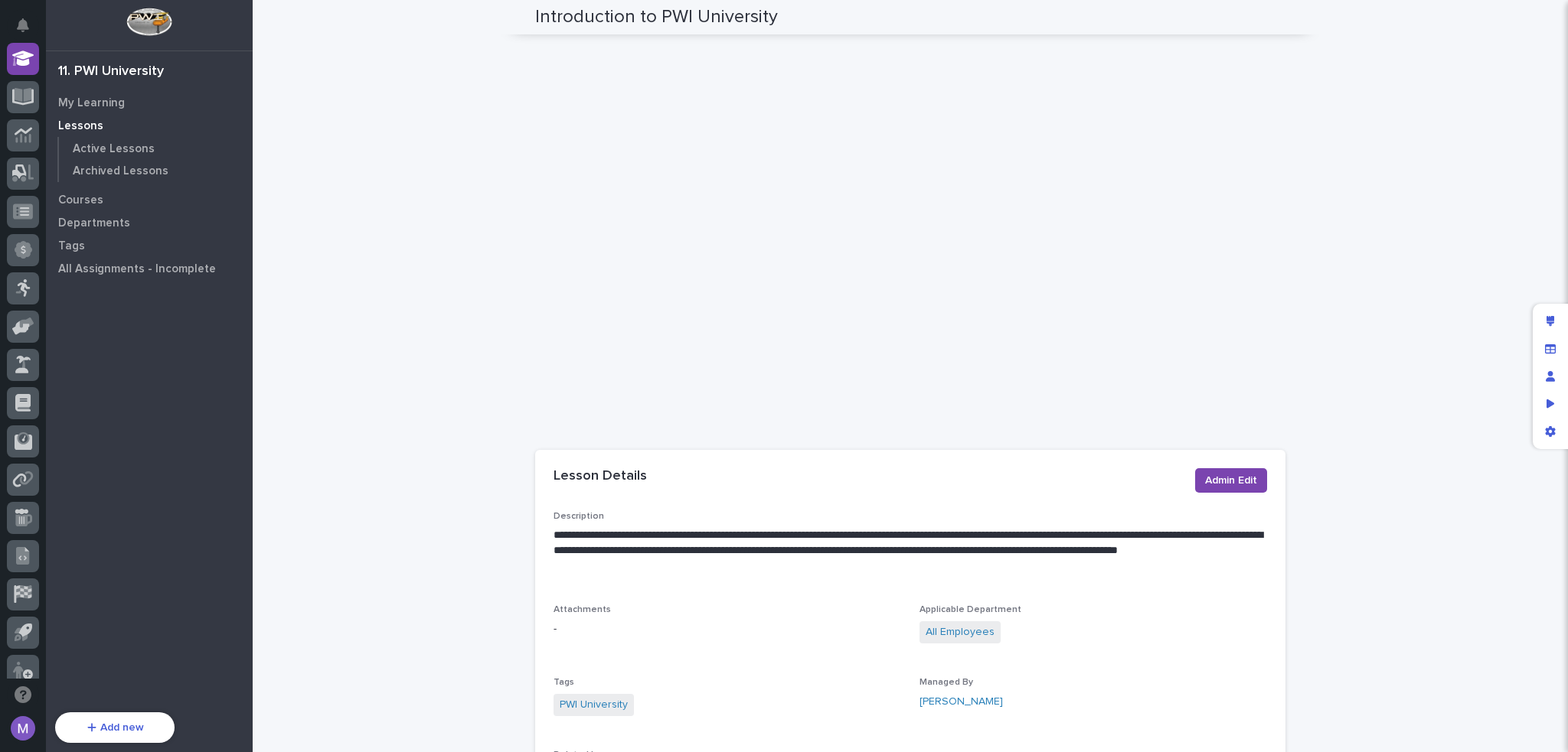
click at [1375, 349] on div "**********" at bounding box center [910, 650] width 1315 height 1908
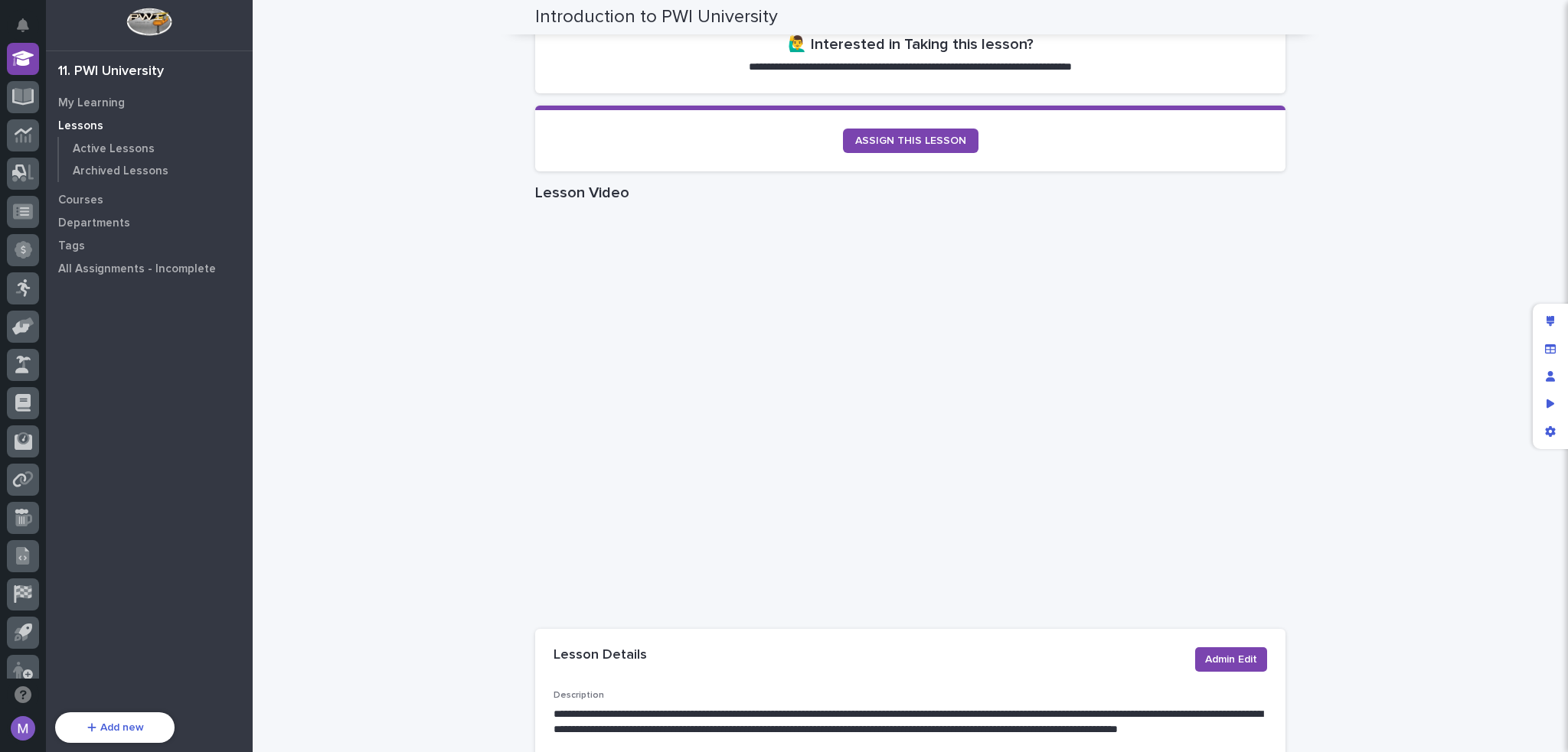
scroll to position [0, 0]
